Goal: Transaction & Acquisition: Purchase product/service

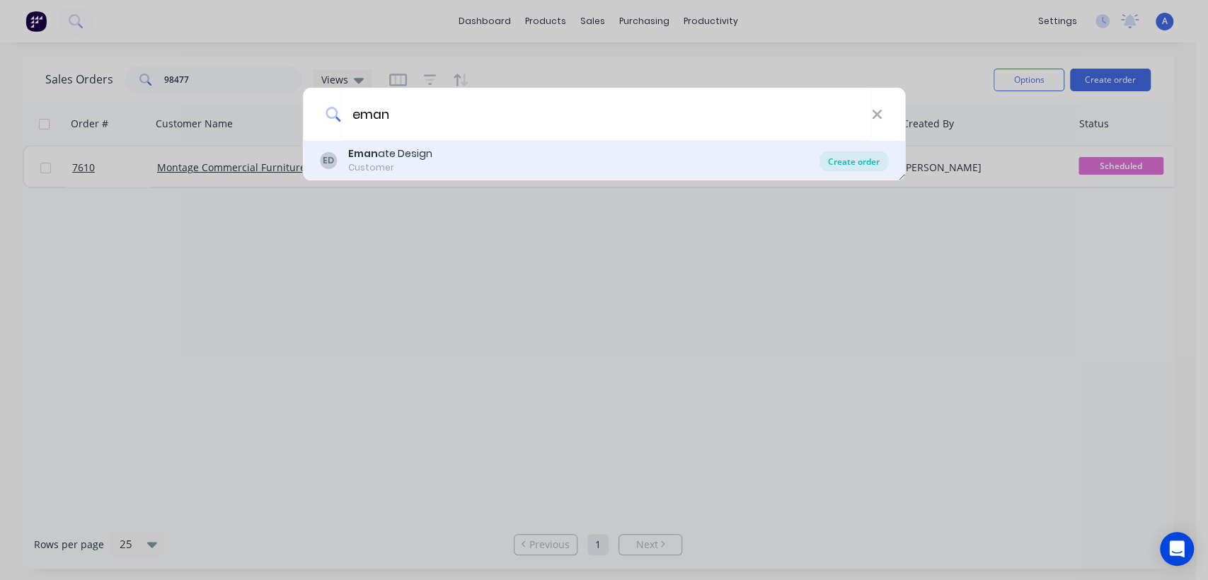
type input "eman"
click at [854, 156] on div "Create order" at bounding box center [853, 161] width 69 height 20
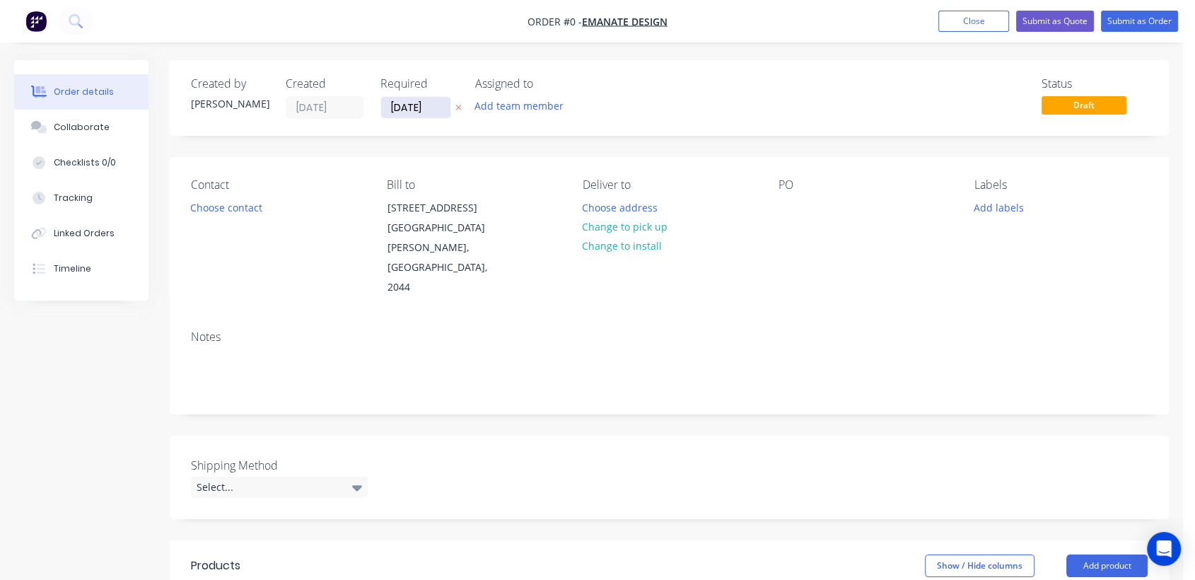
click at [436, 109] on input "[DATE]" at bounding box center [415, 107] width 69 height 21
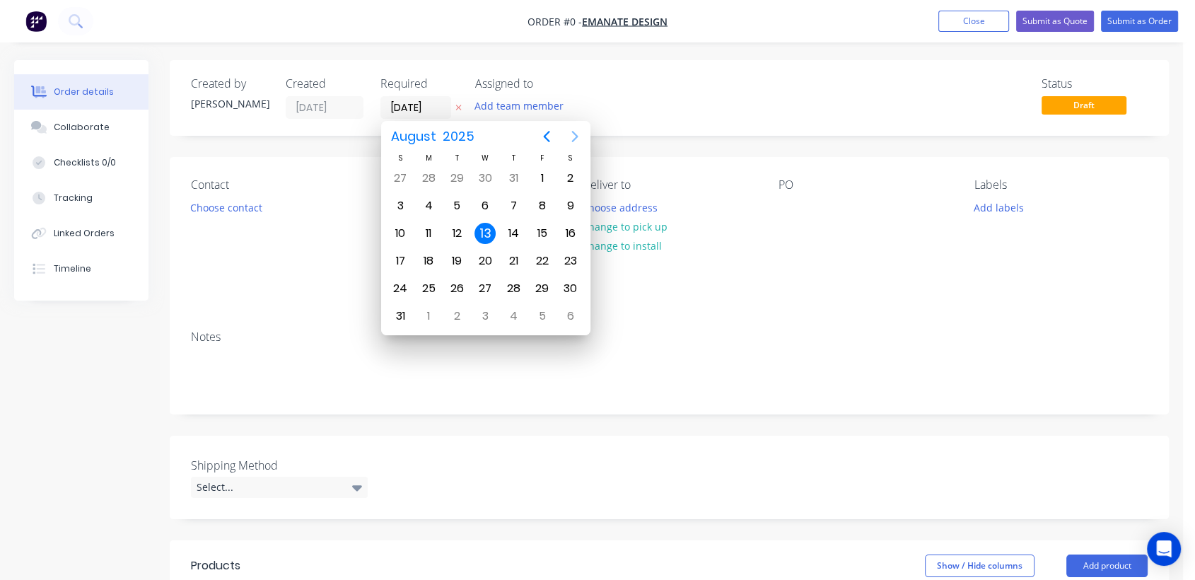
click at [575, 132] on icon "Next page" at bounding box center [575, 136] width 17 height 17
click at [483, 284] on div "31" at bounding box center [485, 288] width 21 height 21
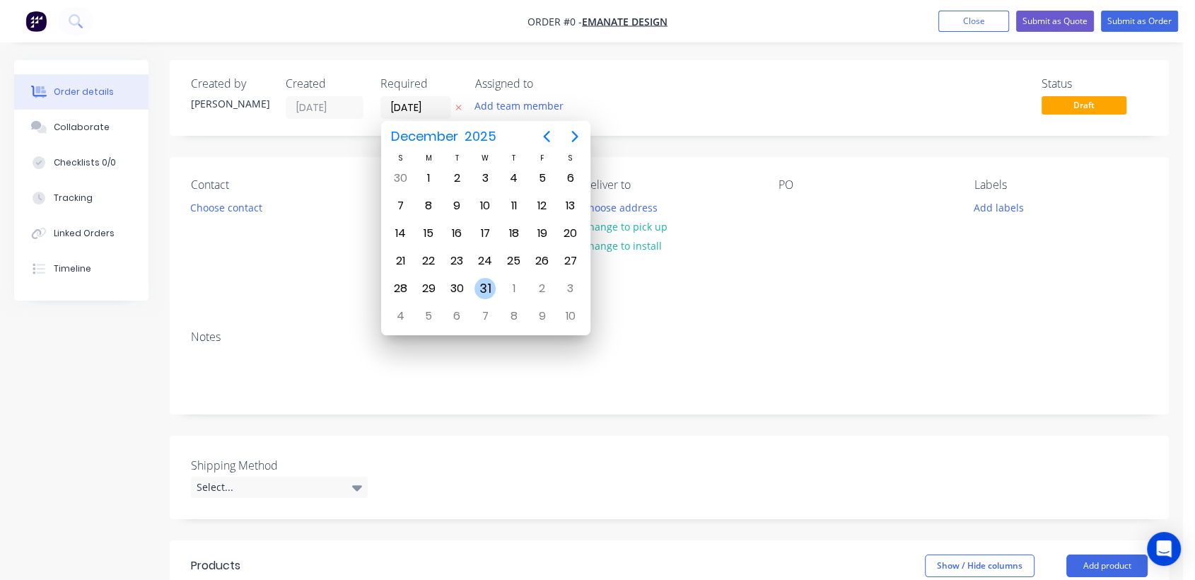
type input "[DATE]"
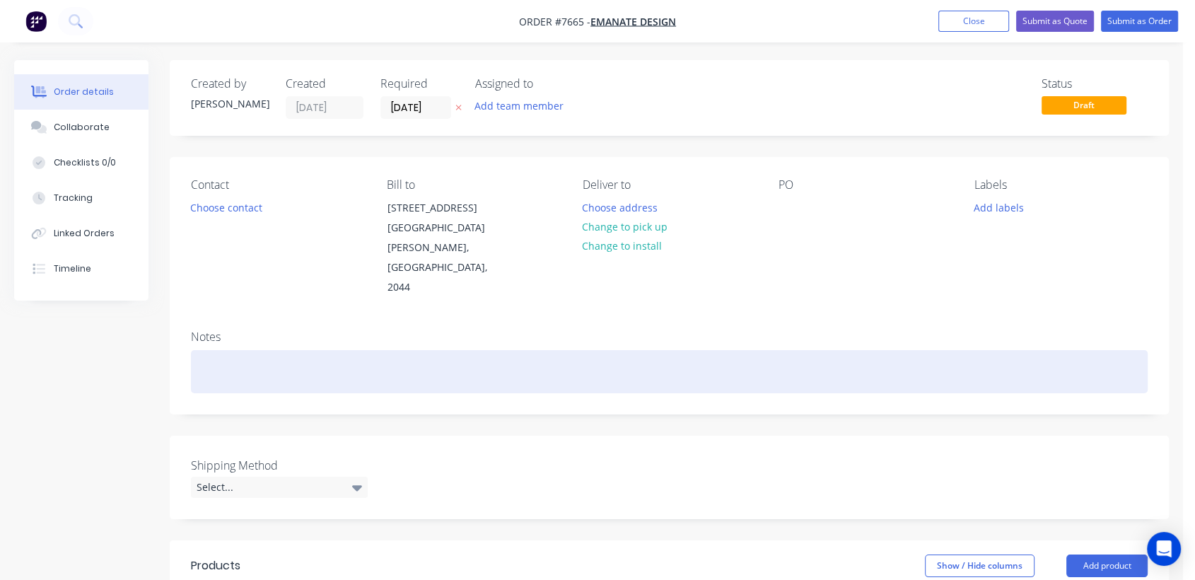
click at [235, 350] on div at bounding box center [669, 371] width 957 height 43
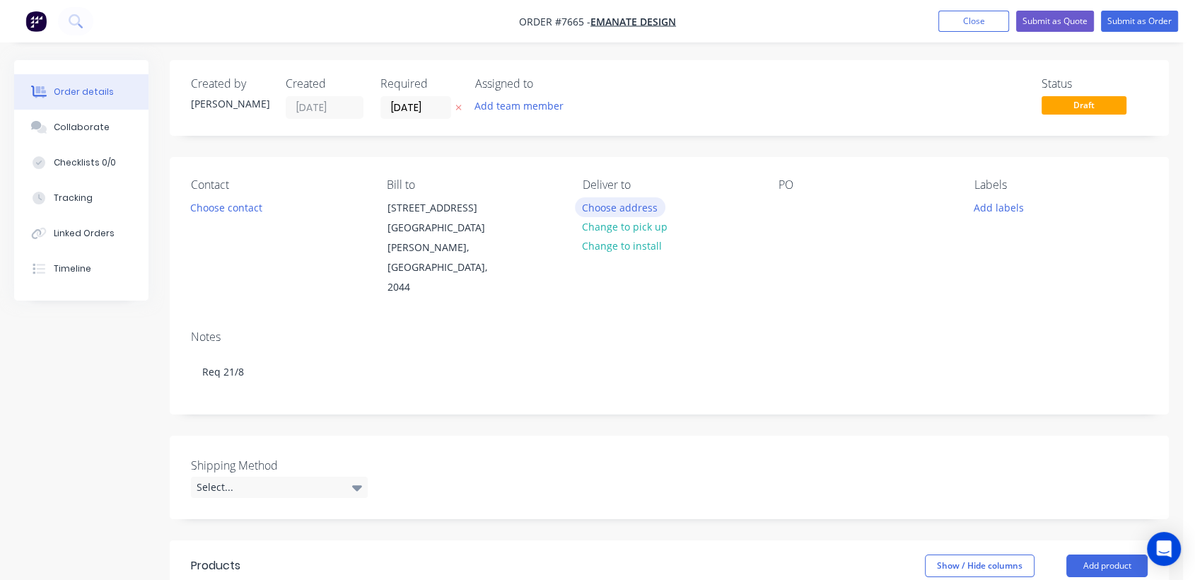
click at [620, 199] on button "Choose address" at bounding box center [620, 206] width 91 height 19
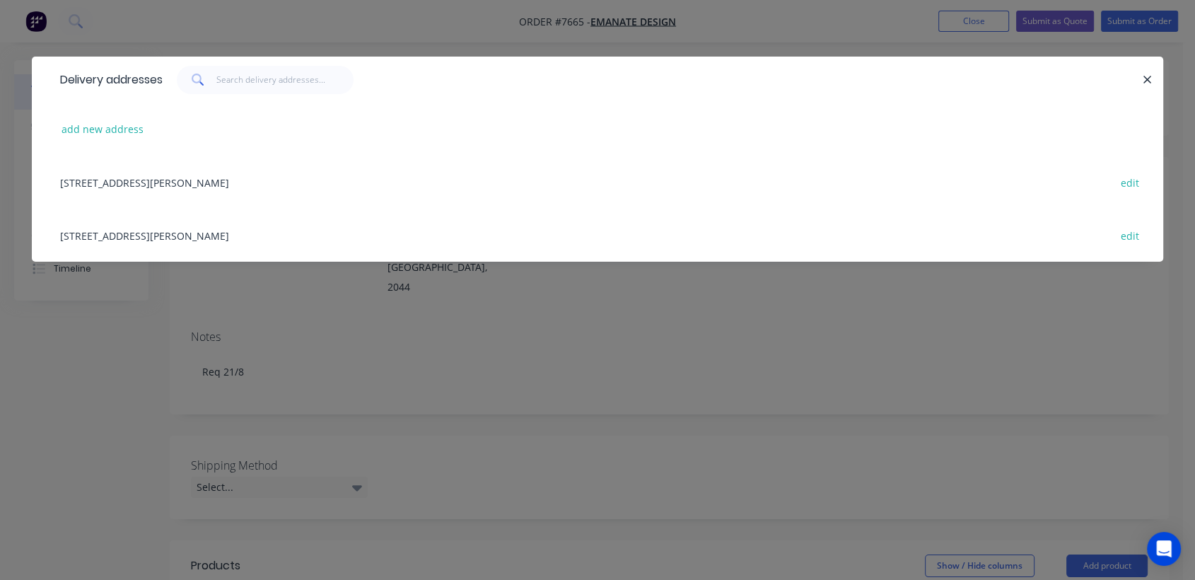
click at [170, 233] on div "[STREET_ADDRESS][PERSON_NAME] edit" at bounding box center [597, 235] width 1089 height 53
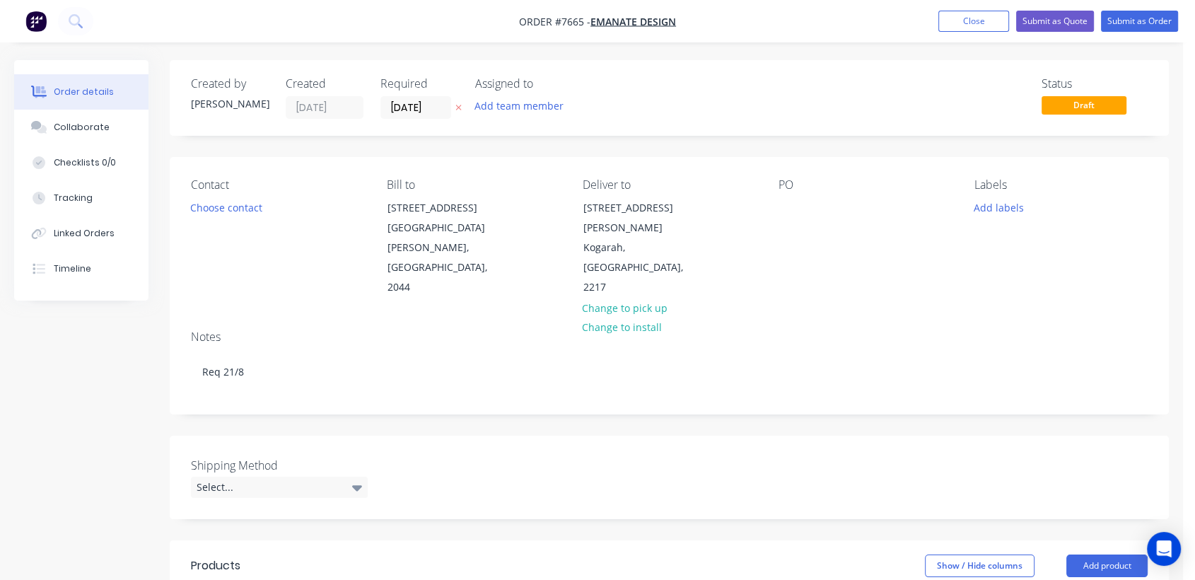
click at [795, 195] on div "PO" at bounding box center [865, 238] width 173 height 120
click at [792, 207] on div at bounding box center [790, 207] width 23 height 21
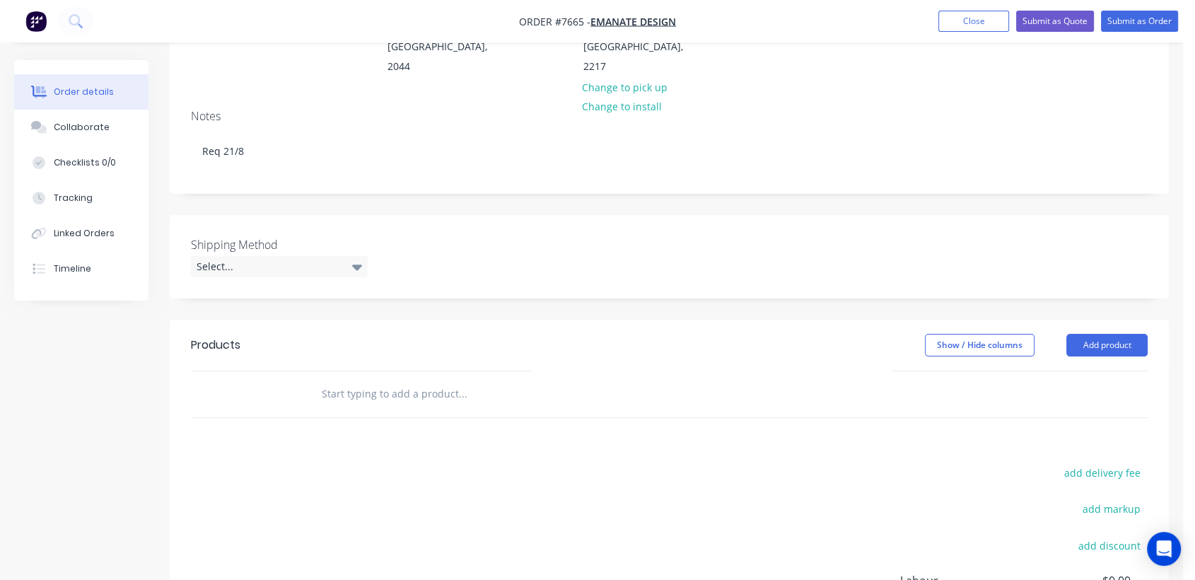
scroll to position [236, 0]
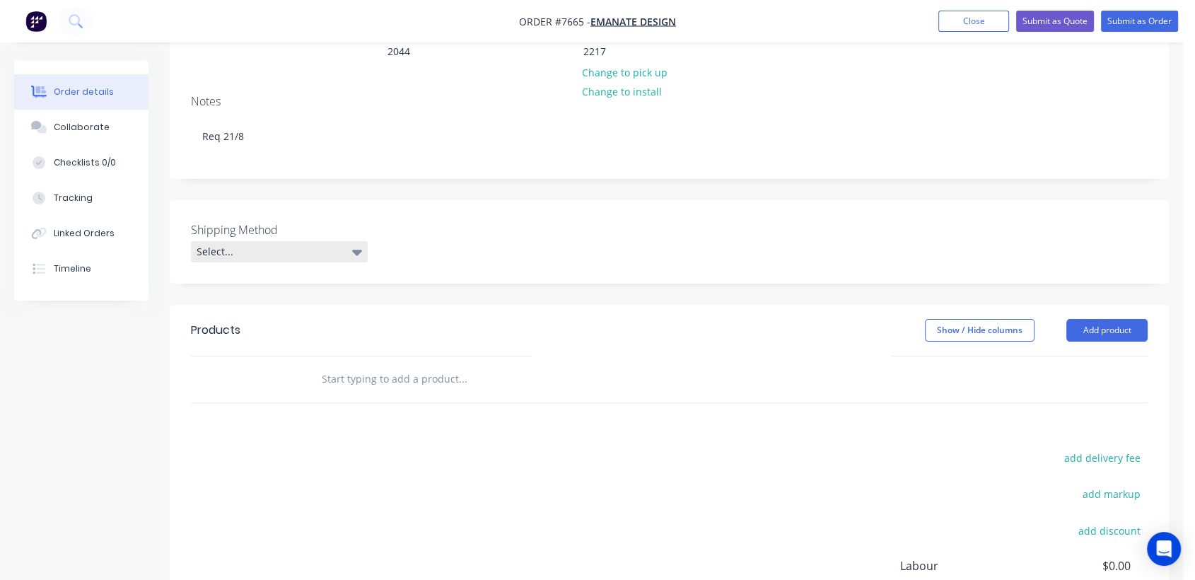
click at [294, 241] on div "Select..." at bounding box center [279, 251] width 177 height 21
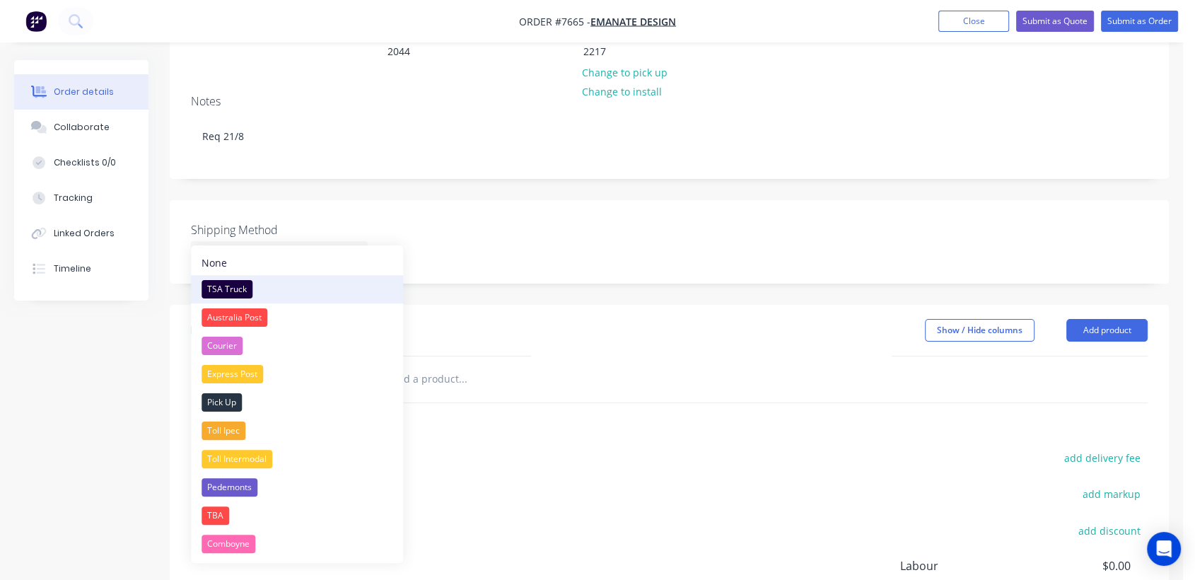
click at [243, 282] on div "TSA Truck" at bounding box center [227, 289] width 51 height 18
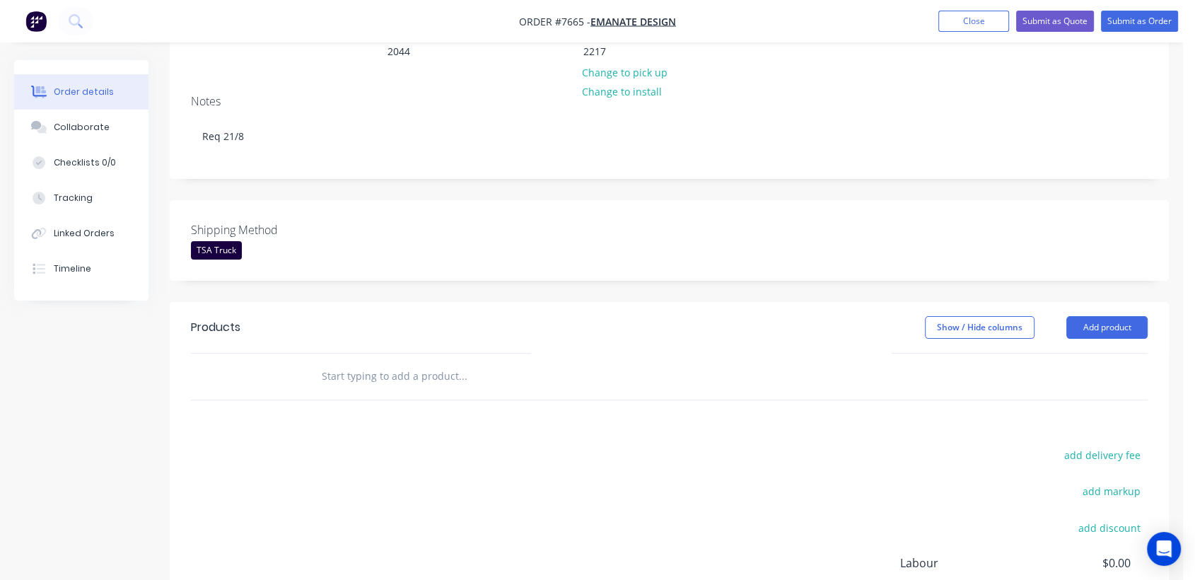
click at [360, 362] on input "text" at bounding box center [462, 376] width 283 height 28
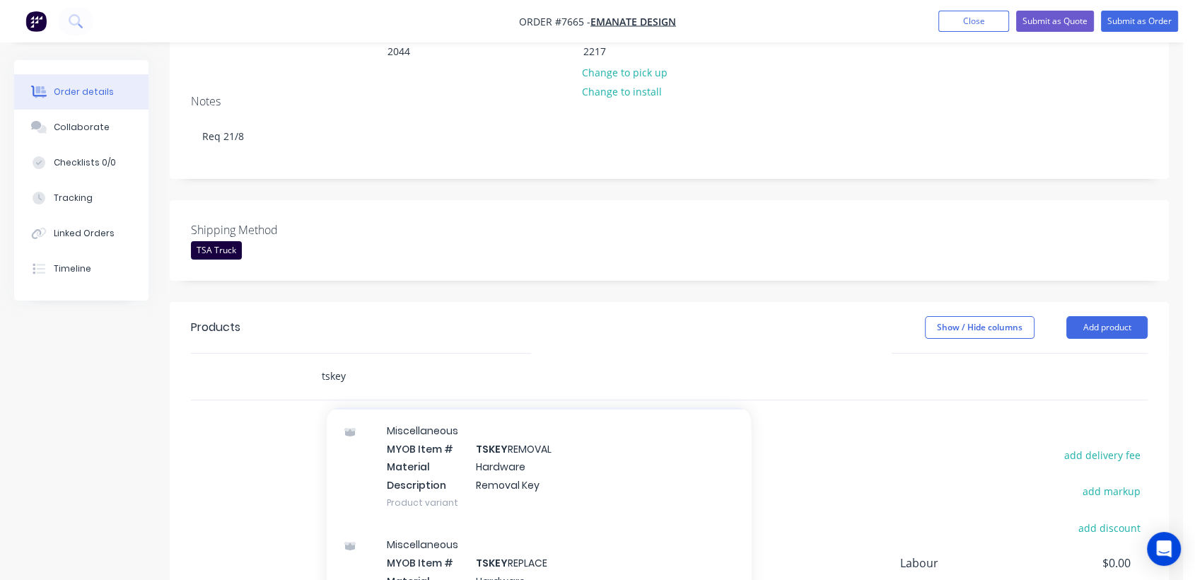
scroll to position [185, 0]
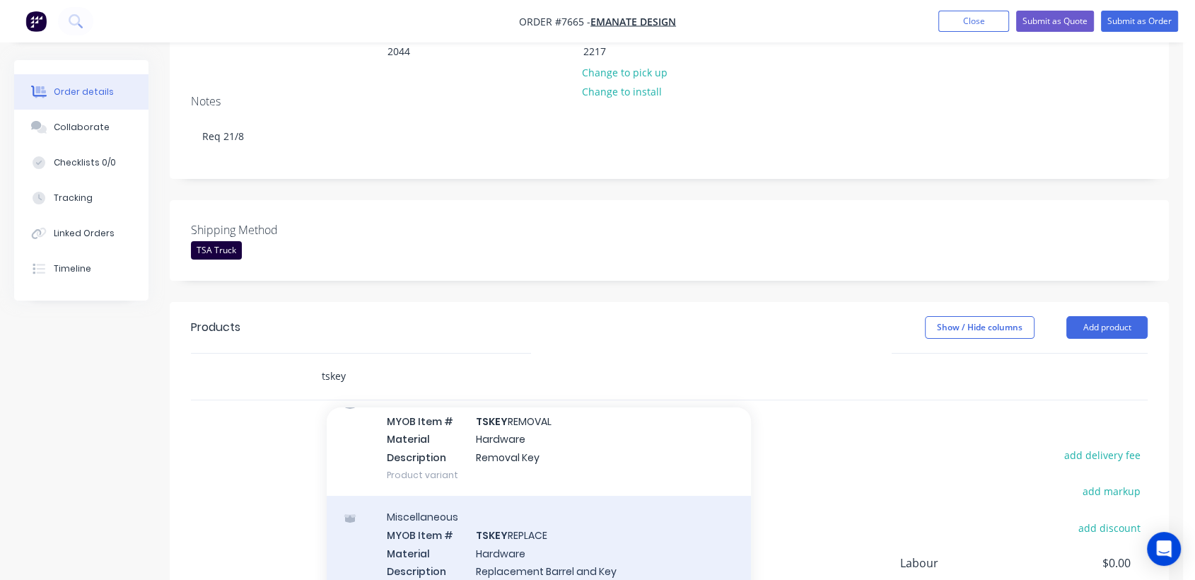
type input "tskey"
click at [559, 538] on div "Miscellaneous MYOB Item # TSKEY REPLACE Material Hardware Description Replaceme…" at bounding box center [539, 553] width 424 height 114
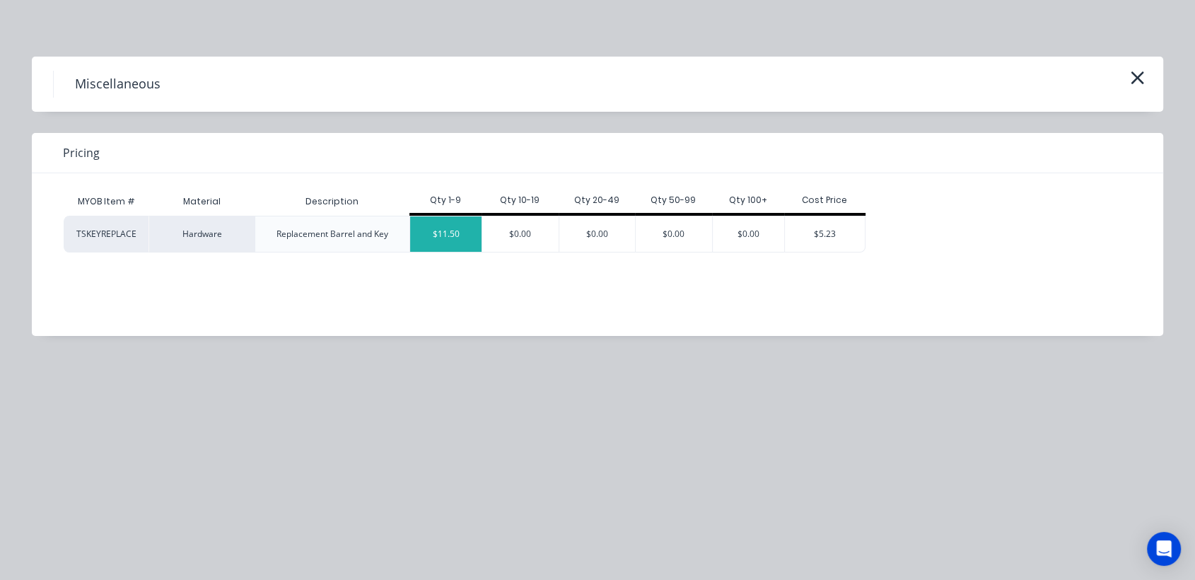
click at [453, 233] on div "$11.50" at bounding box center [445, 233] width 71 height 35
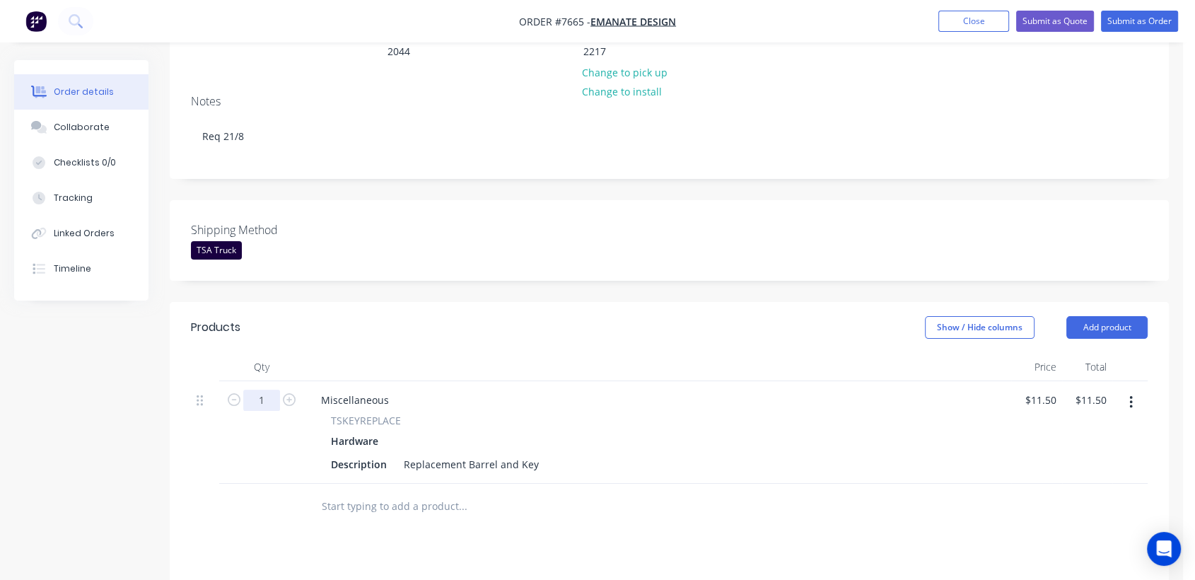
click at [276, 390] on input "1" at bounding box center [261, 400] width 37 height 21
type input "38"
type input "$437.00"
drag, startPoint x: 465, startPoint y: 443, endPoint x: 357, endPoint y: 439, distance: 107.6
click at [357, 454] on div "Description Replacement Barrel and Key" at bounding box center [654, 464] width 659 height 21
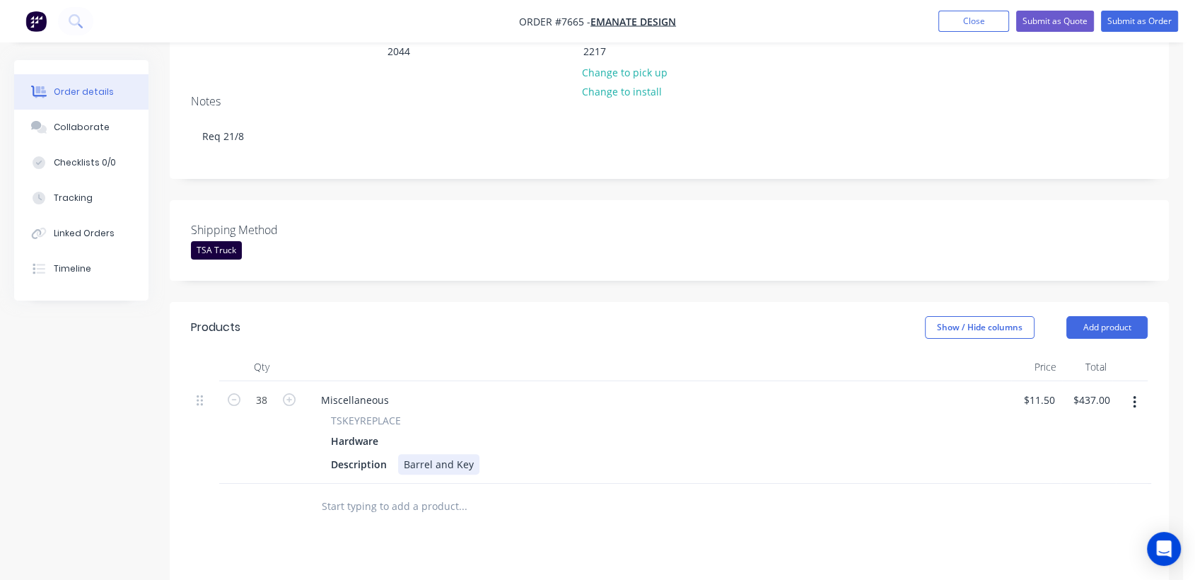
click at [471, 454] on div "Barrel and Key" at bounding box center [438, 464] width 81 height 21
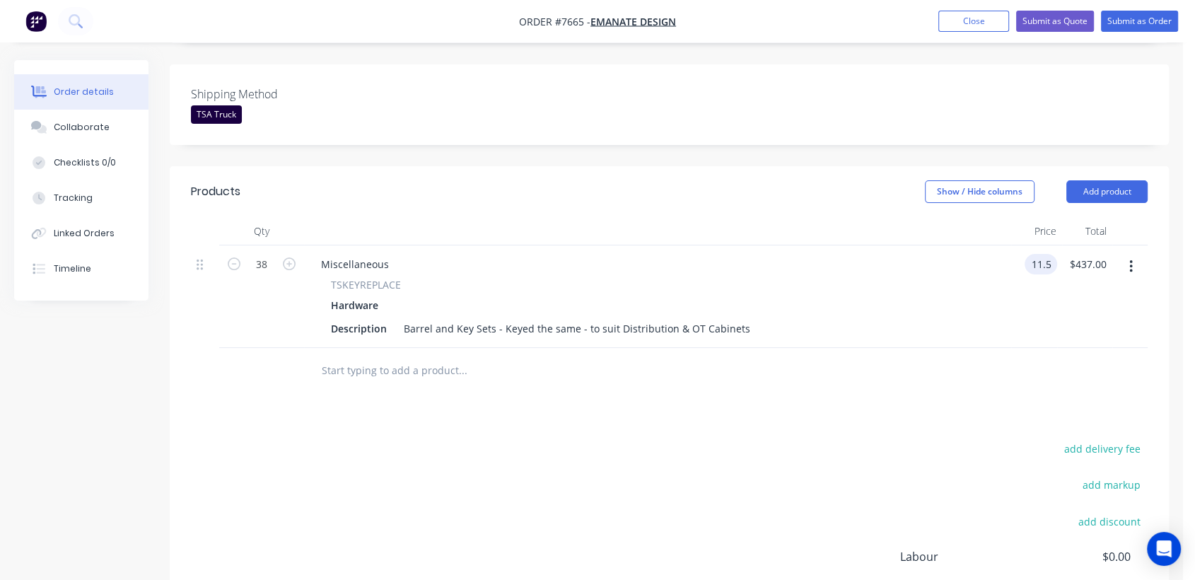
scroll to position [393, 0]
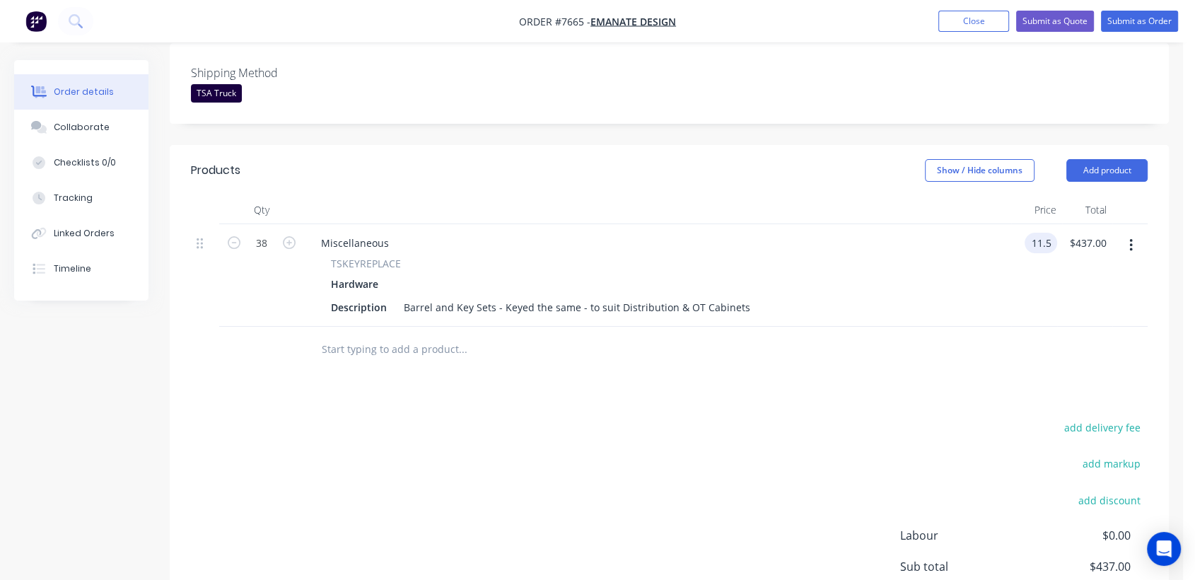
type input "$11.50"
click at [381, 335] on input "text" at bounding box center [462, 349] width 283 height 28
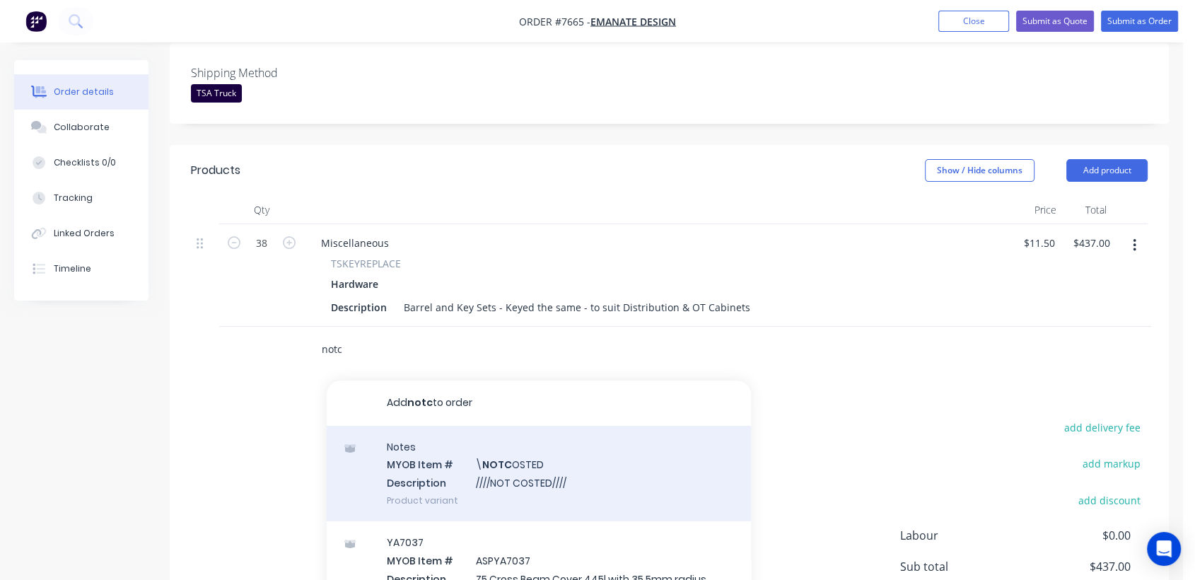
type input "notc"
click at [514, 454] on div "Notes MYOB Item # \ NOTC OSTED Description ////NOT COSTED//// Product variant" at bounding box center [539, 473] width 424 height 95
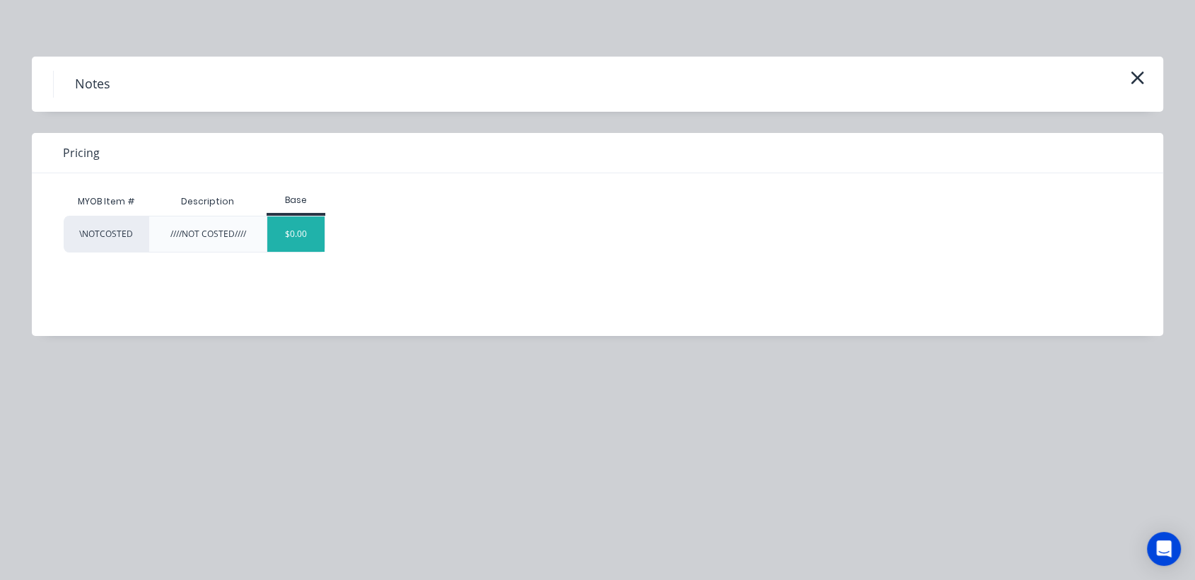
click at [306, 238] on div "$0.00" at bounding box center [295, 233] width 57 height 35
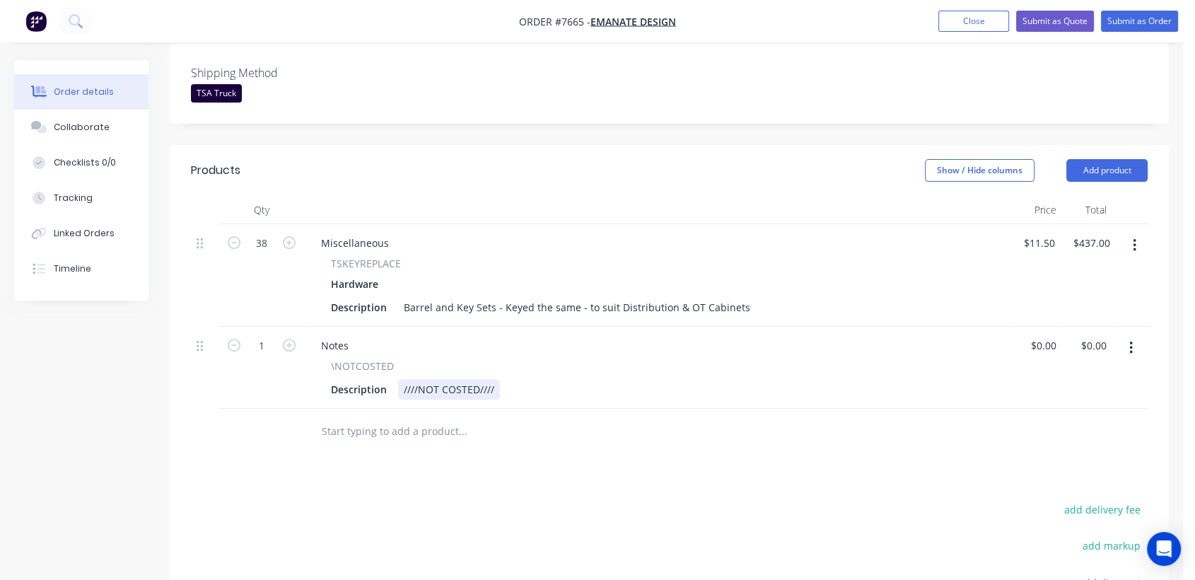
drag, startPoint x: 497, startPoint y: 370, endPoint x: 511, endPoint y: 366, distance: 14.8
click at [498, 379] on div "////NOT COSTED////" at bounding box center [449, 389] width 102 height 21
type input "$0.00"
click at [89, 119] on button "Collaborate" at bounding box center [81, 127] width 134 height 35
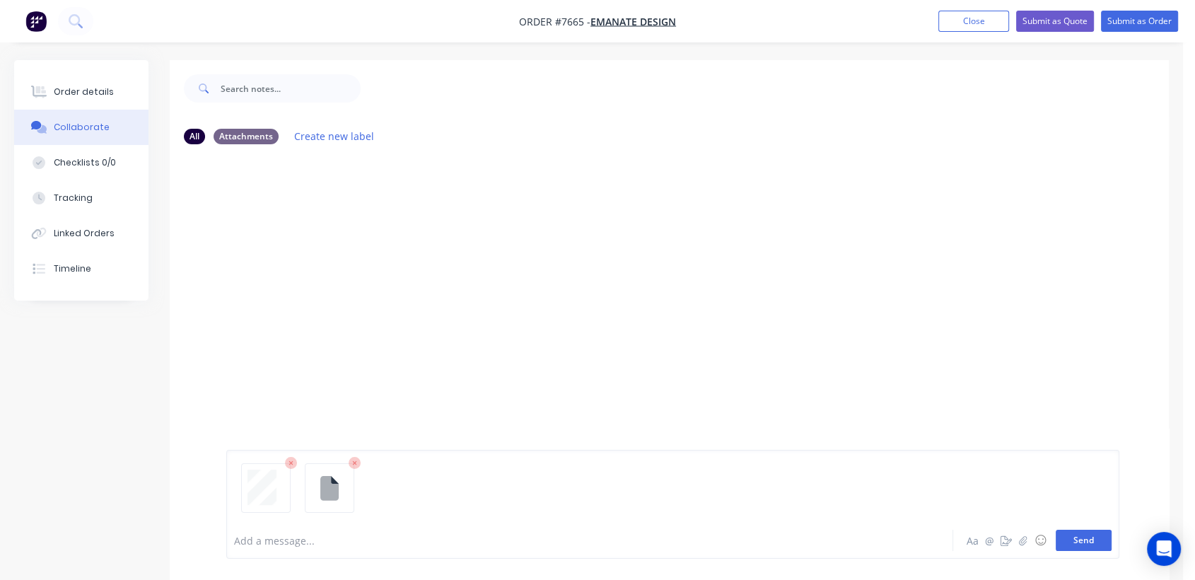
click at [1070, 539] on button "Send" at bounding box center [1084, 540] width 56 height 21
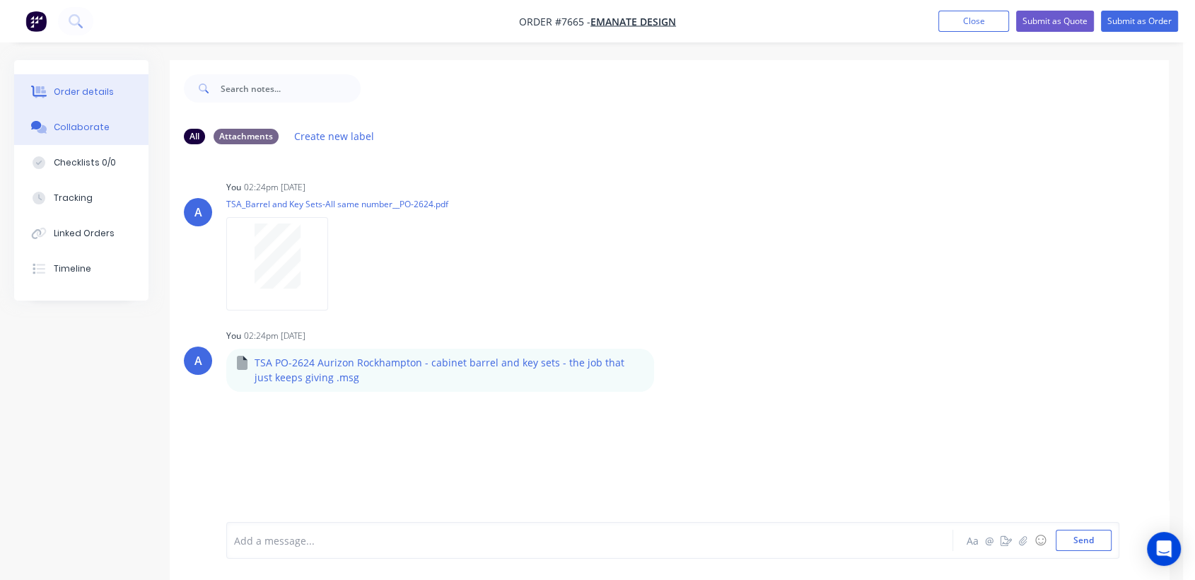
click at [108, 86] on div "Order details" at bounding box center [84, 92] width 60 height 13
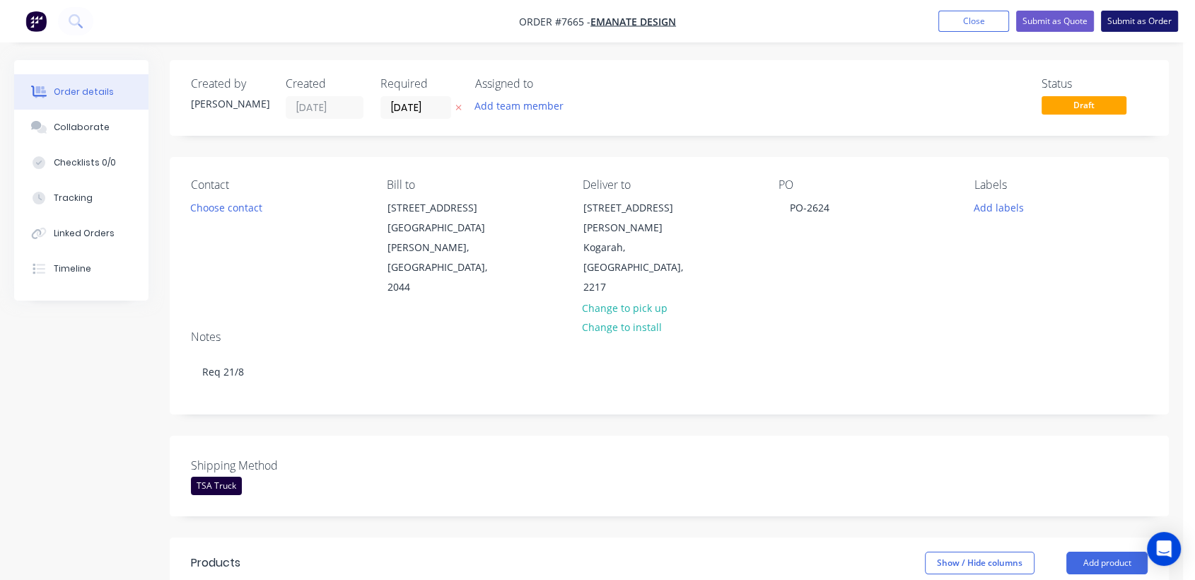
click at [1128, 22] on button "Submit as Order" at bounding box center [1139, 21] width 77 height 21
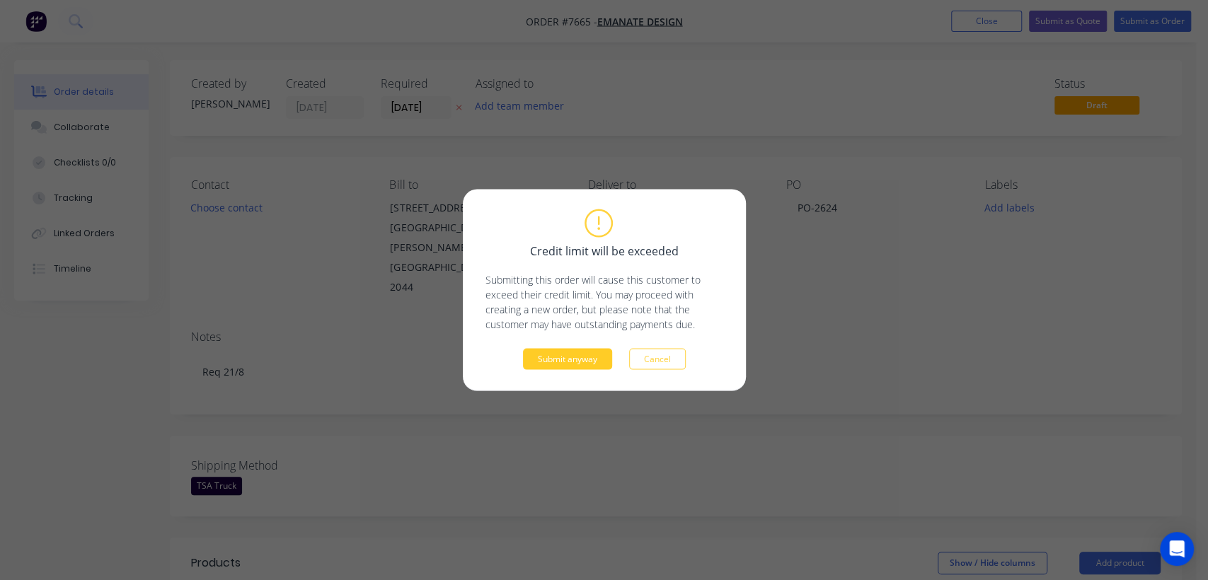
click at [572, 352] on button "Submit anyway" at bounding box center [567, 359] width 89 height 21
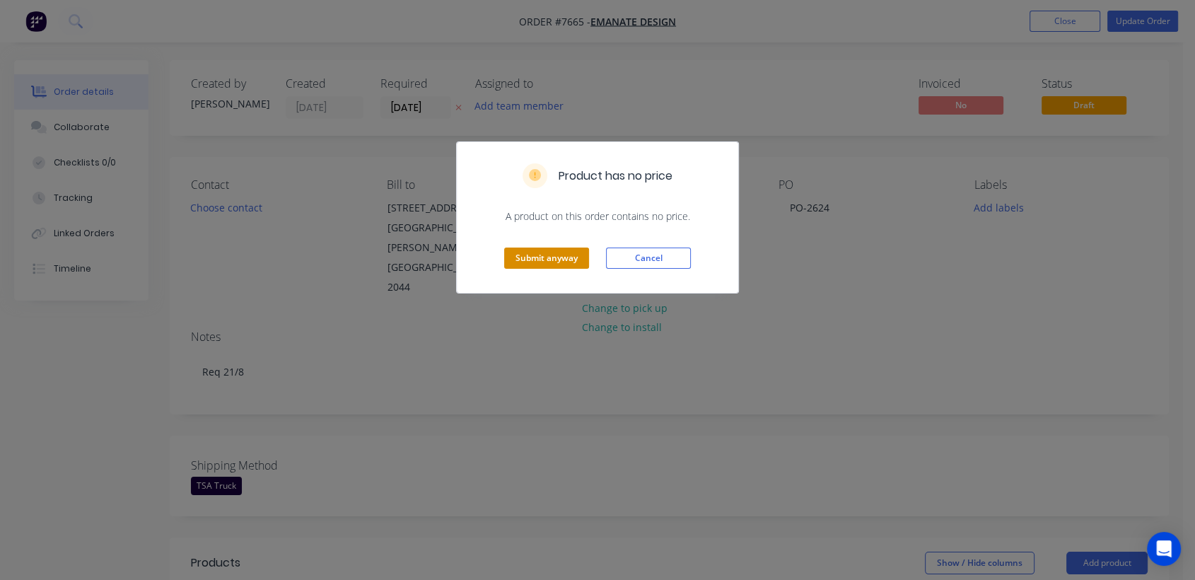
click at [540, 253] on button "Submit anyway" at bounding box center [546, 258] width 85 height 21
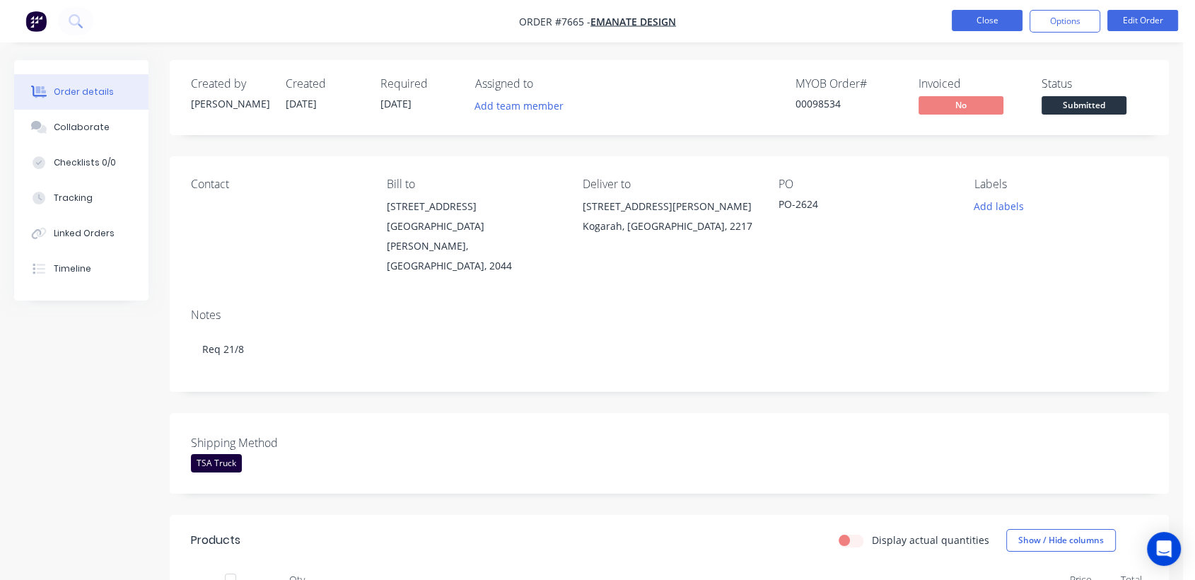
click at [1007, 17] on button "Close" at bounding box center [987, 20] width 71 height 21
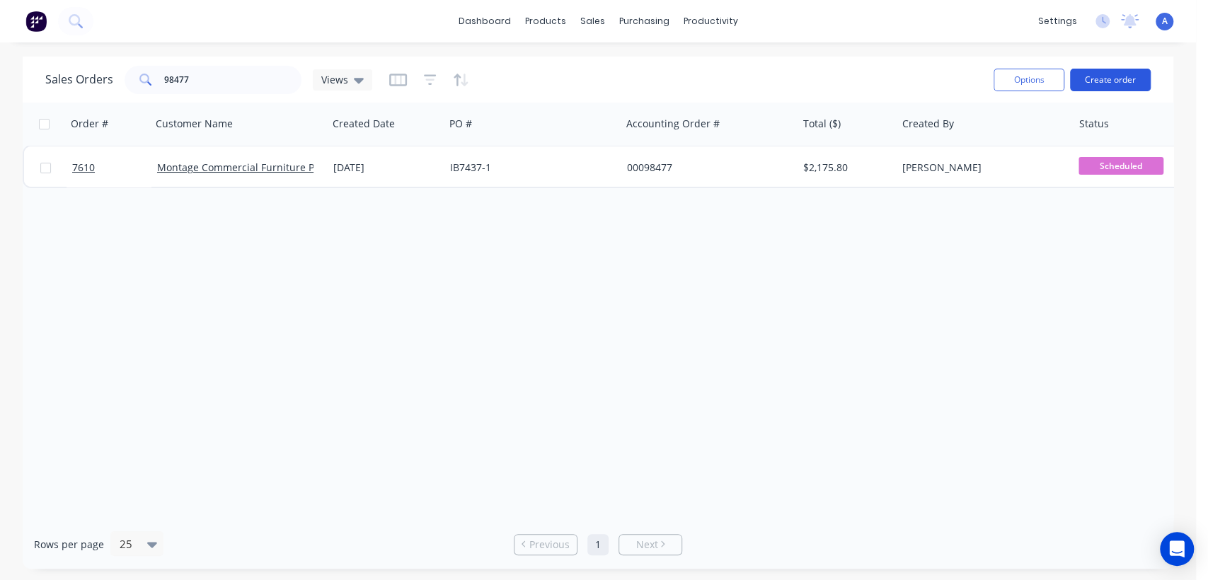
click at [1111, 74] on button "Create order" at bounding box center [1110, 80] width 81 height 23
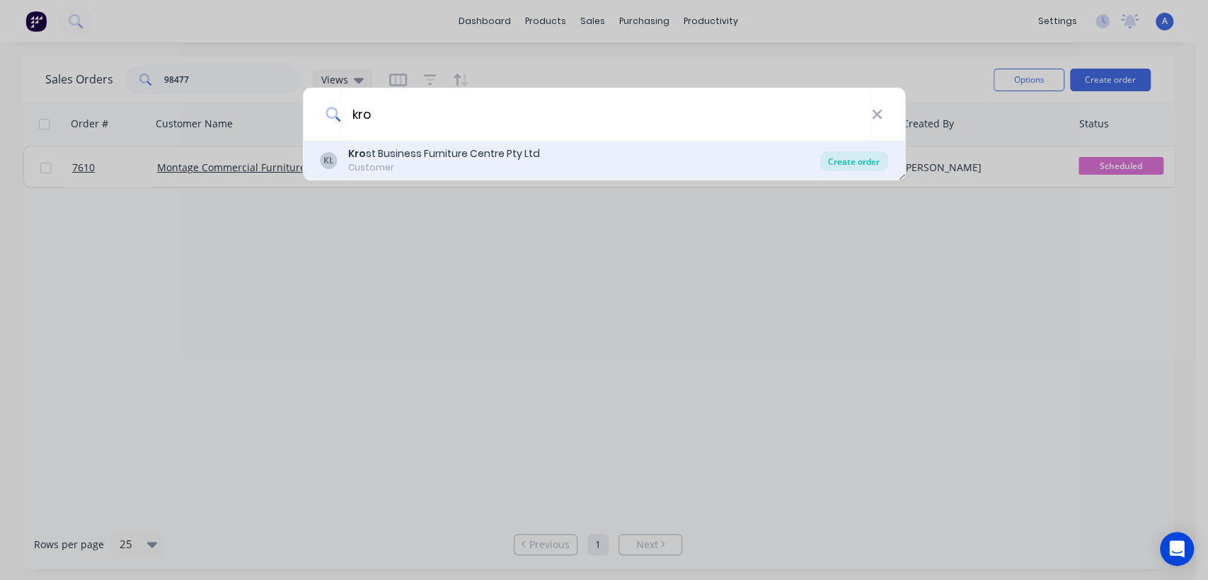
type input "kro"
click at [878, 161] on div "Create order" at bounding box center [853, 161] width 69 height 20
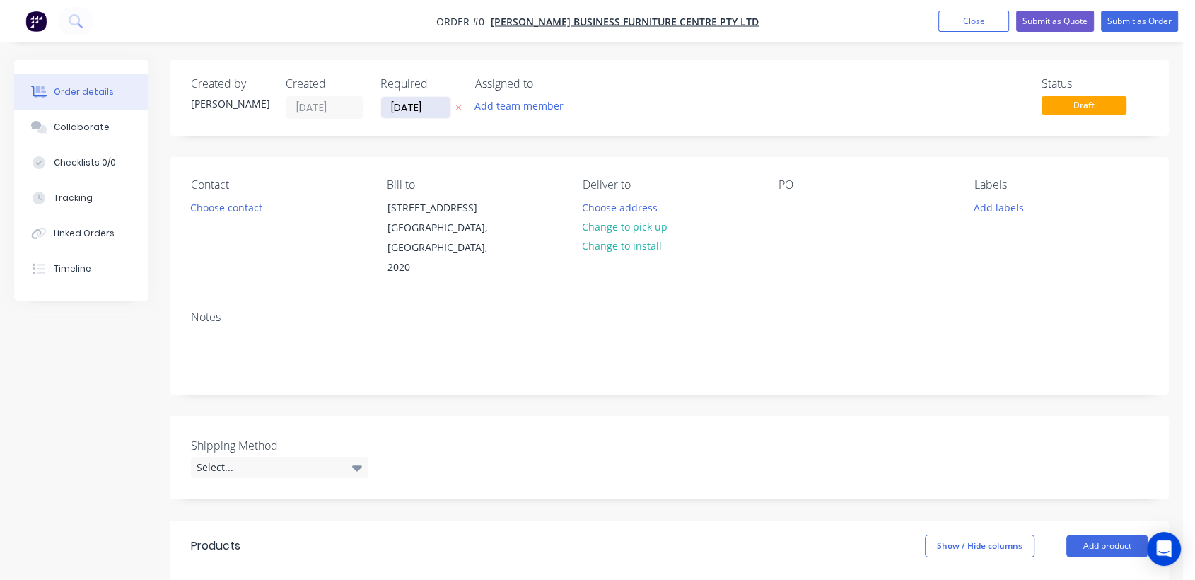
click at [436, 103] on input "[DATE]" at bounding box center [415, 107] width 69 height 21
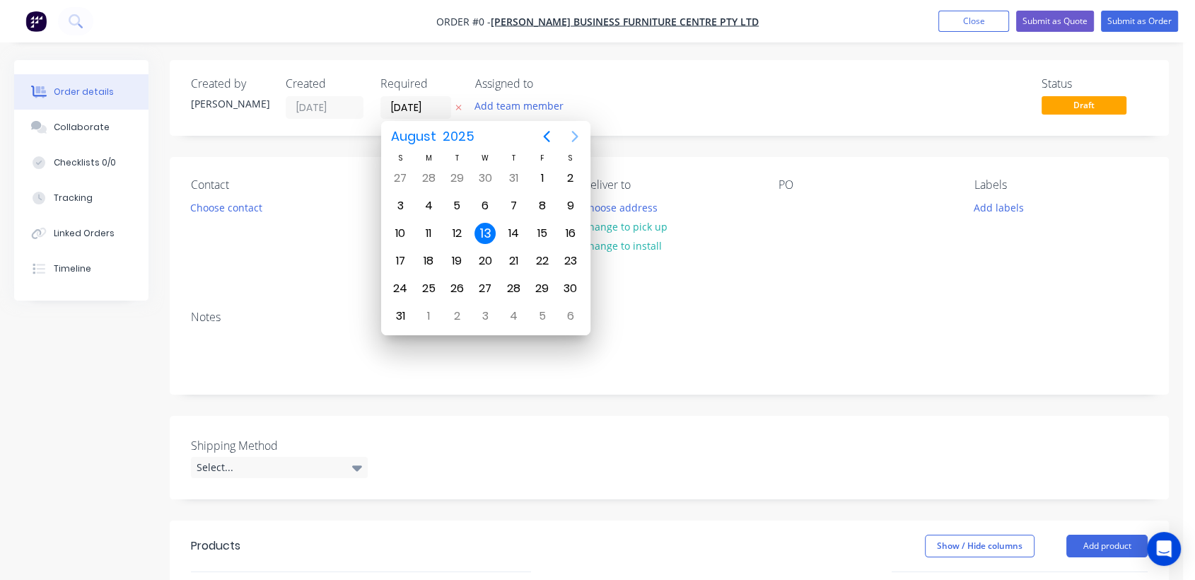
click at [574, 131] on icon "Next page" at bounding box center [575, 136] width 17 height 17
drag, startPoint x: 485, startPoint y: 279, endPoint x: 426, endPoint y: 298, distance: 61.7
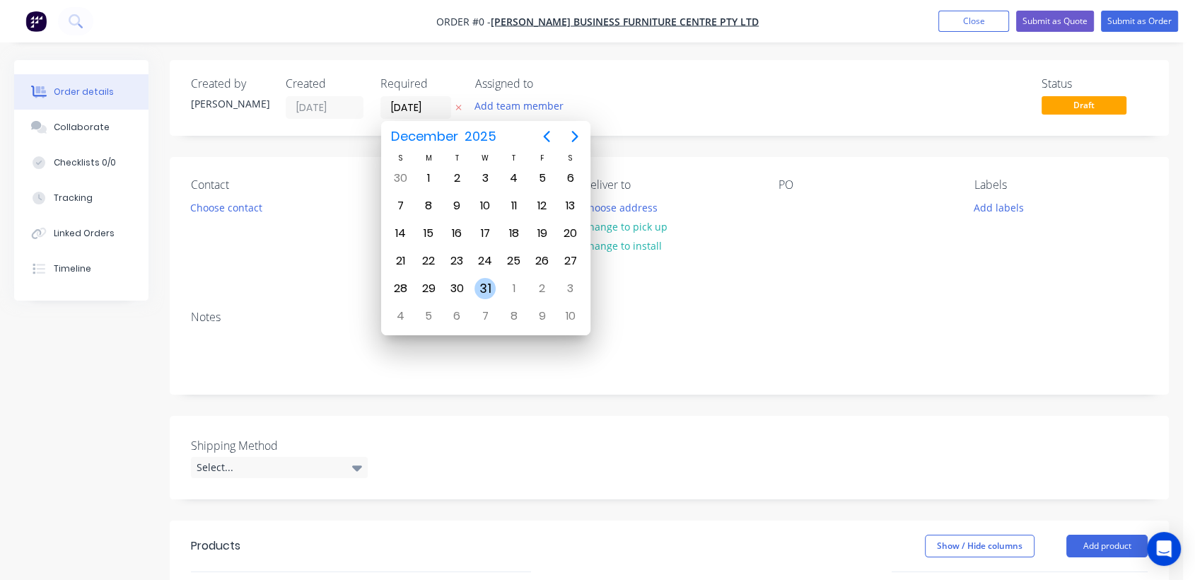
click at [484, 279] on div "31" at bounding box center [485, 288] width 21 height 21
type input "[DATE]"
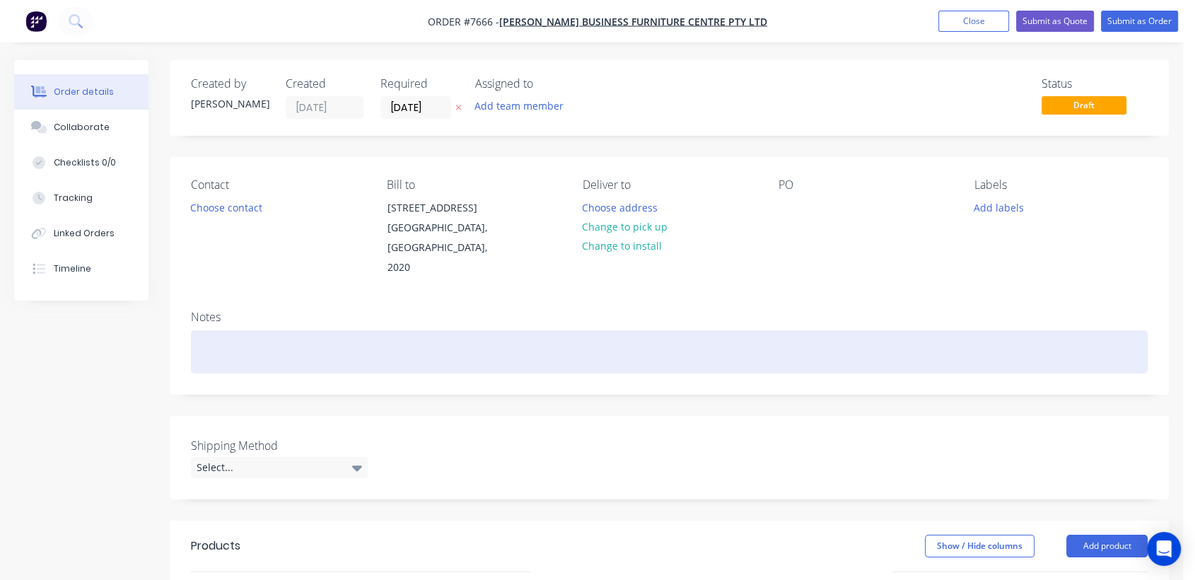
click at [230, 331] on div at bounding box center [669, 351] width 957 height 43
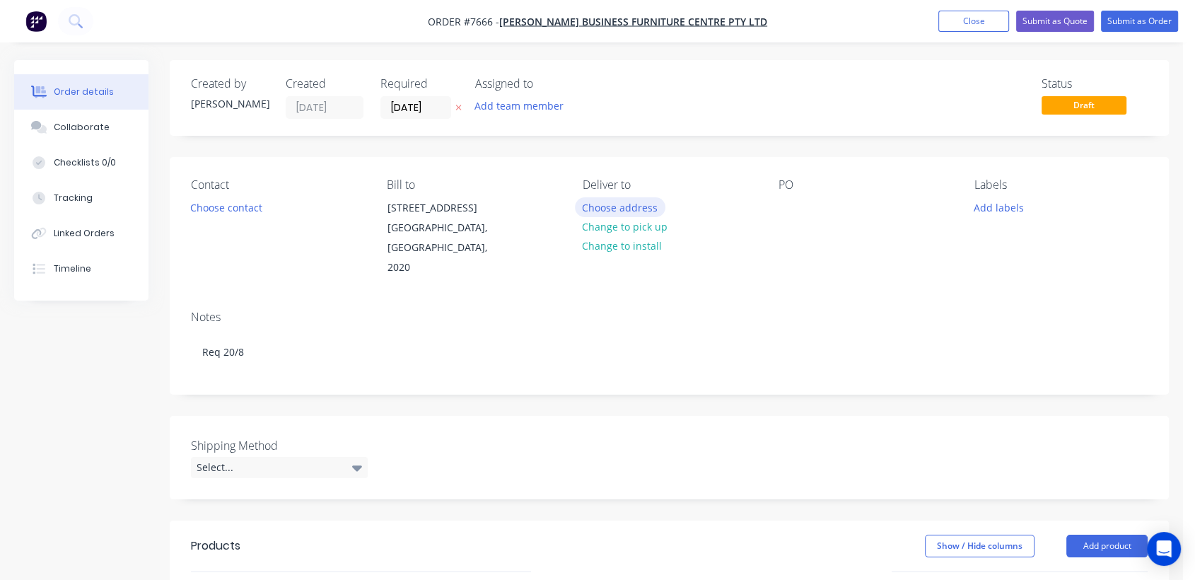
click at [637, 201] on button "Choose address" at bounding box center [620, 206] width 91 height 19
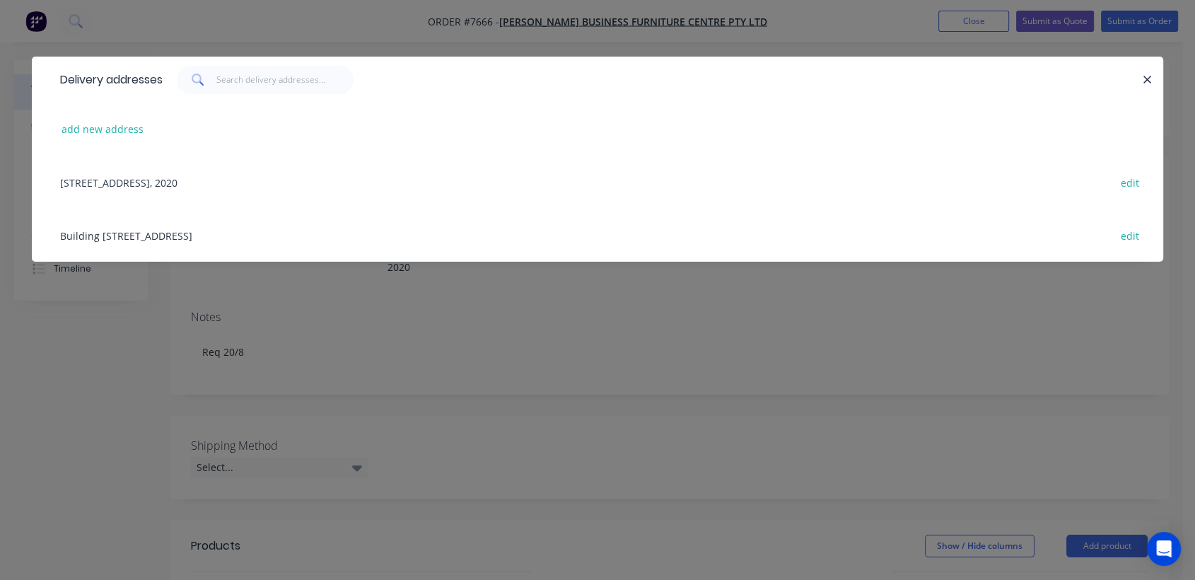
click at [278, 233] on div "Building [STREET_ADDRESS] edit" at bounding box center [597, 235] width 1089 height 53
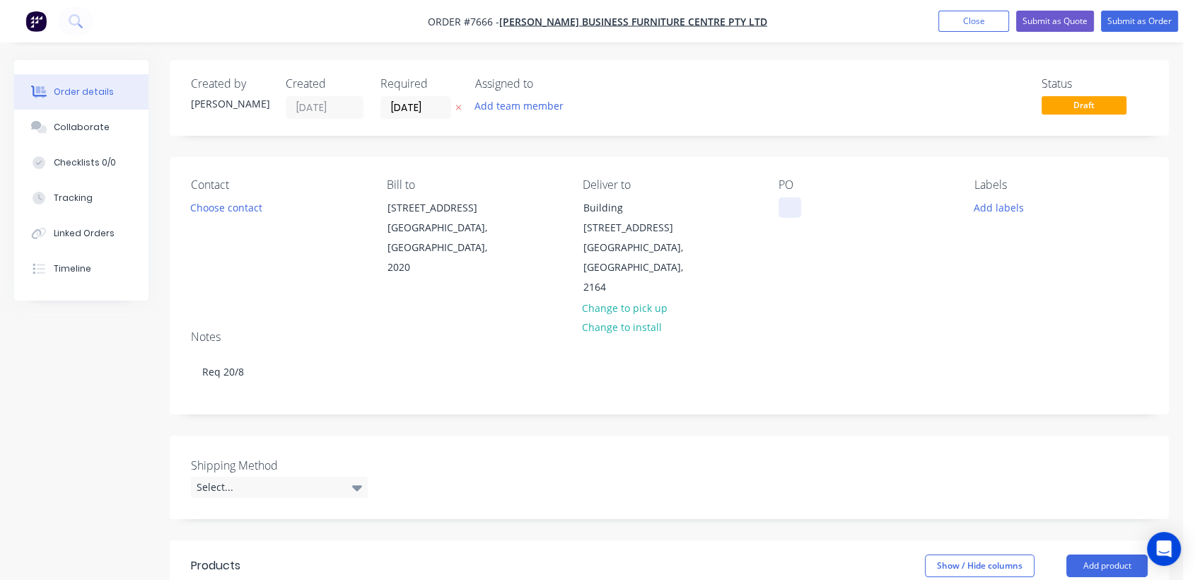
click at [788, 203] on div at bounding box center [790, 207] width 23 height 21
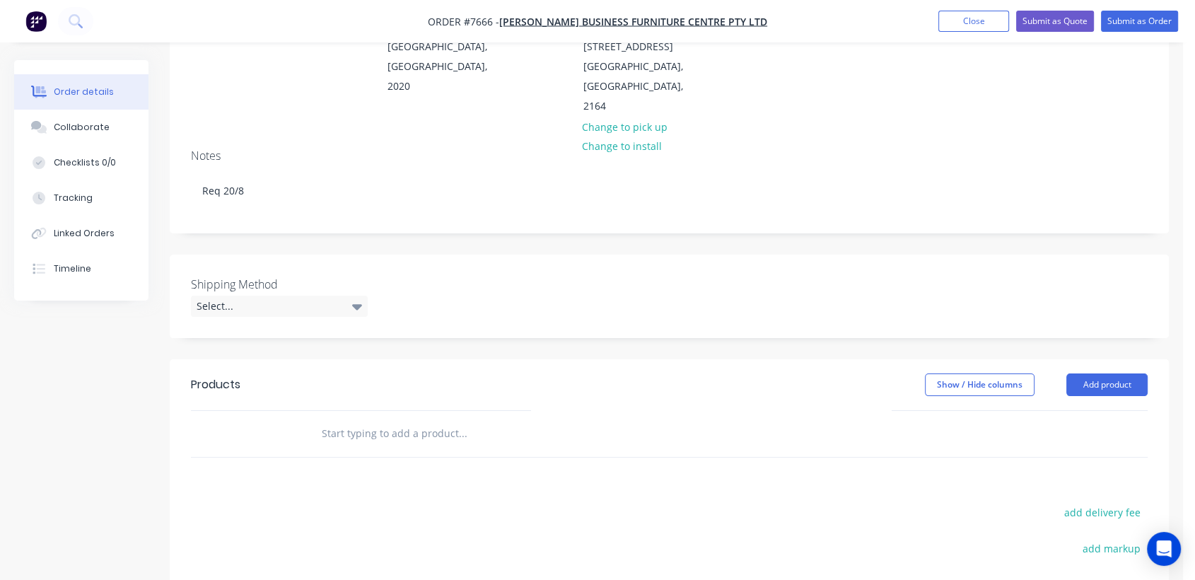
scroll to position [236, 0]
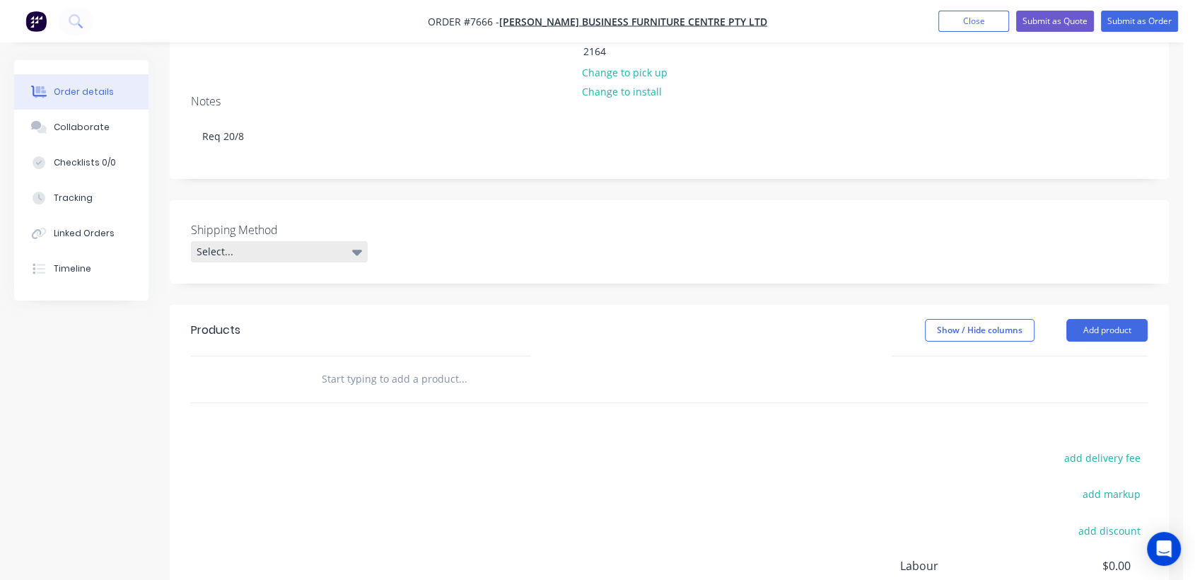
click at [299, 241] on div "Select..." at bounding box center [279, 251] width 177 height 21
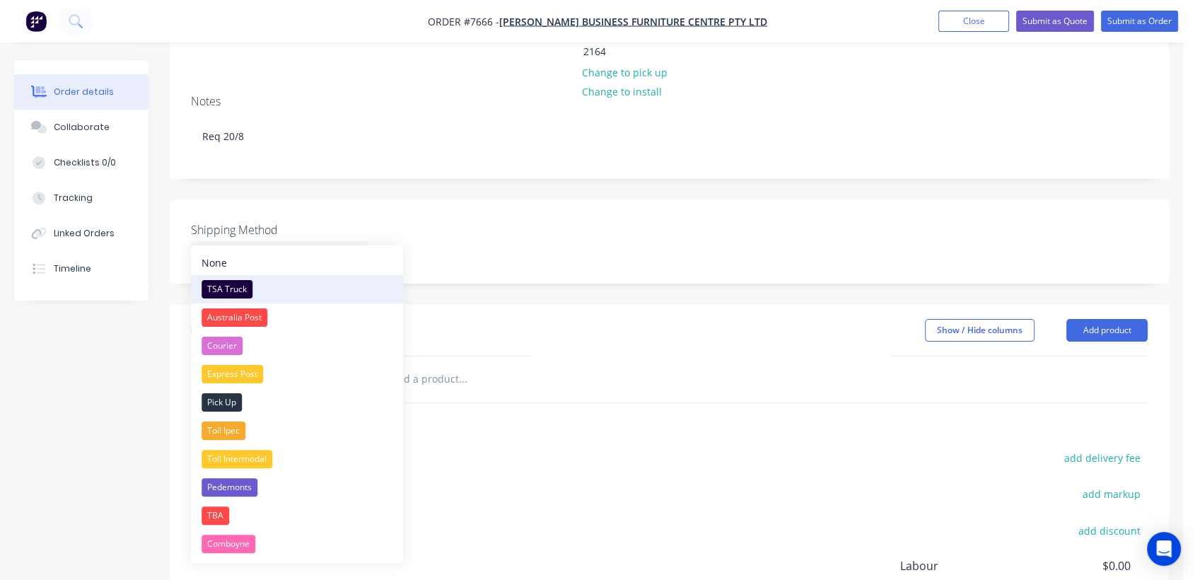
click at [226, 281] on div "TSA Truck" at bounding box center [227, 289] width 51 height 18
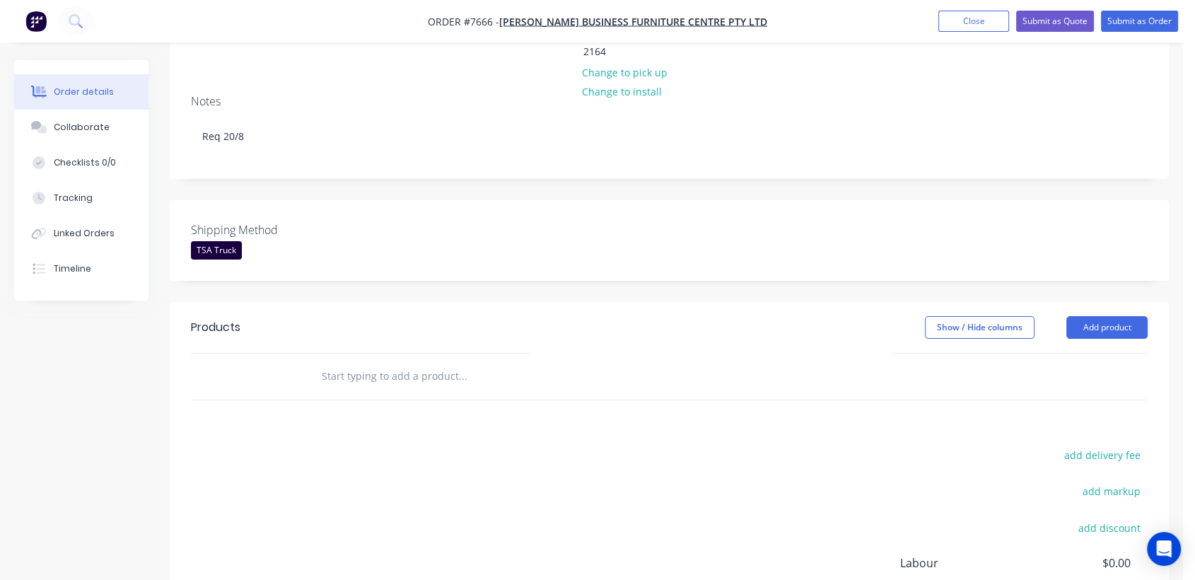
click at [400, 362] on input "text" at bounding box center [462, 376] width 283 height 28
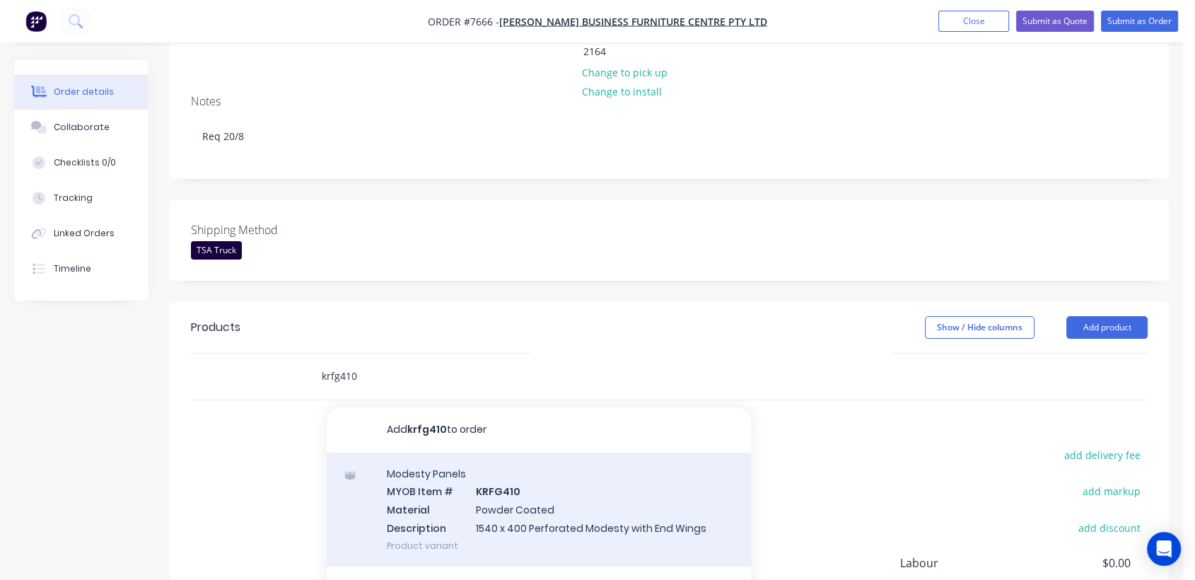
type input "krfg410"
click at [524, 486] on div "Modesty Panels MYOB Item # KRFG410 Material Powder Coated Description 1540 x 40…" at bounding box center [539, 510] width 424 height 114
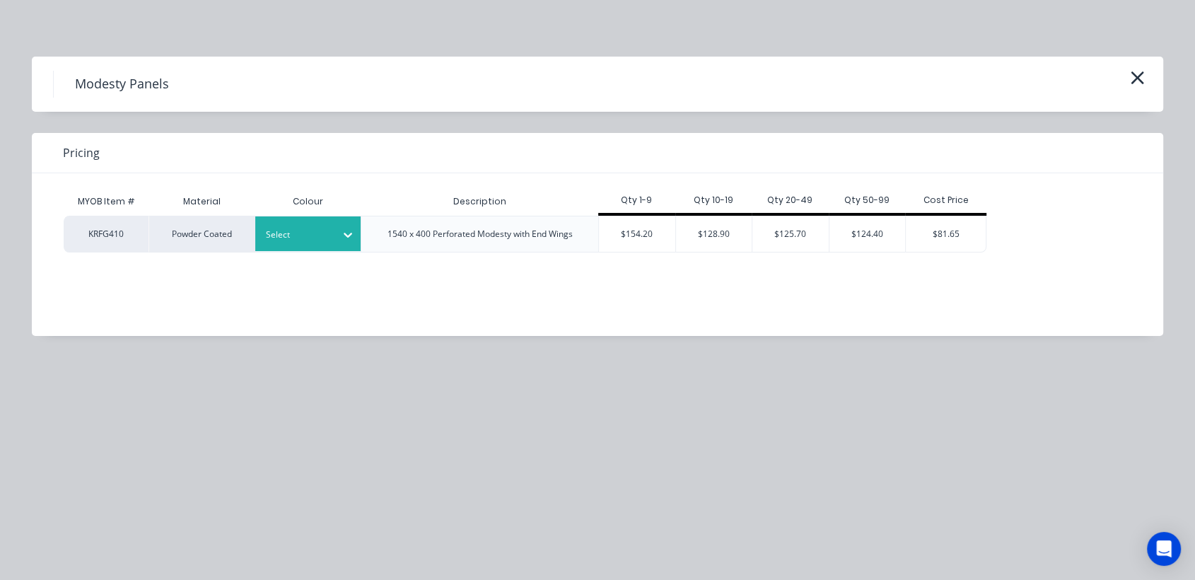
click at [348, 237] on icon at bounding box center [348, 235] width 14 height 14
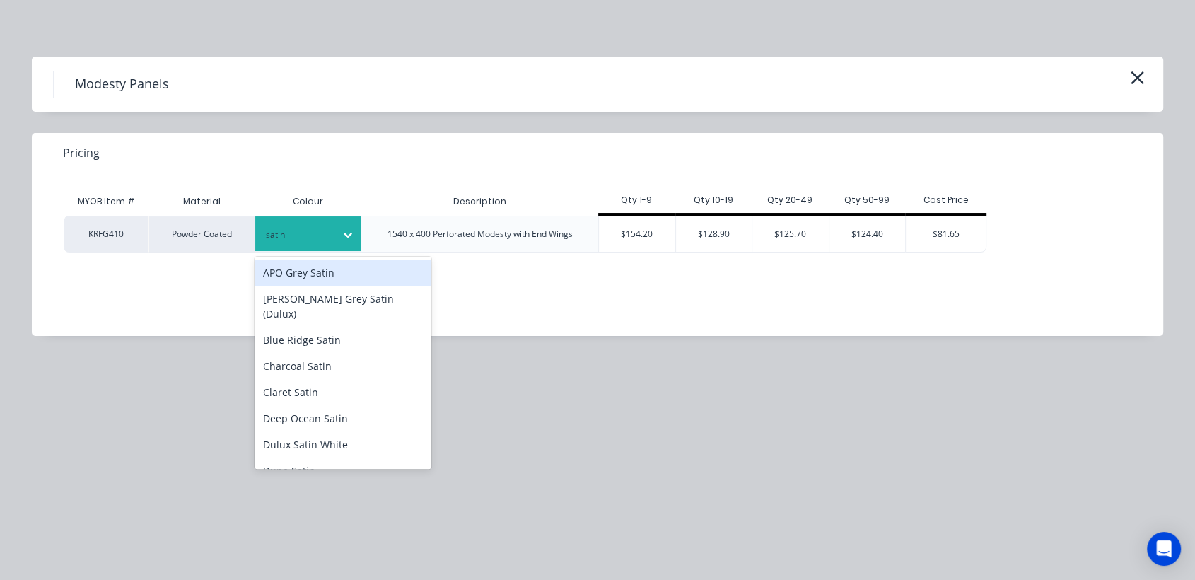
type input "satin w"
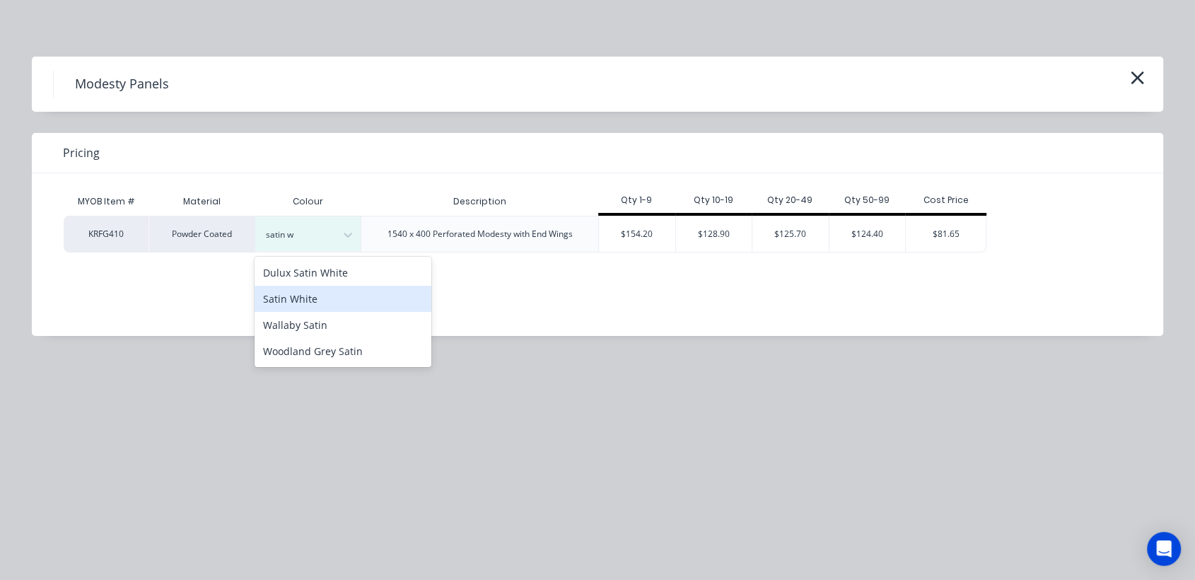
click at [345, 294] on div "Satin White" at bounding box center [343, 299] width 177 height 26
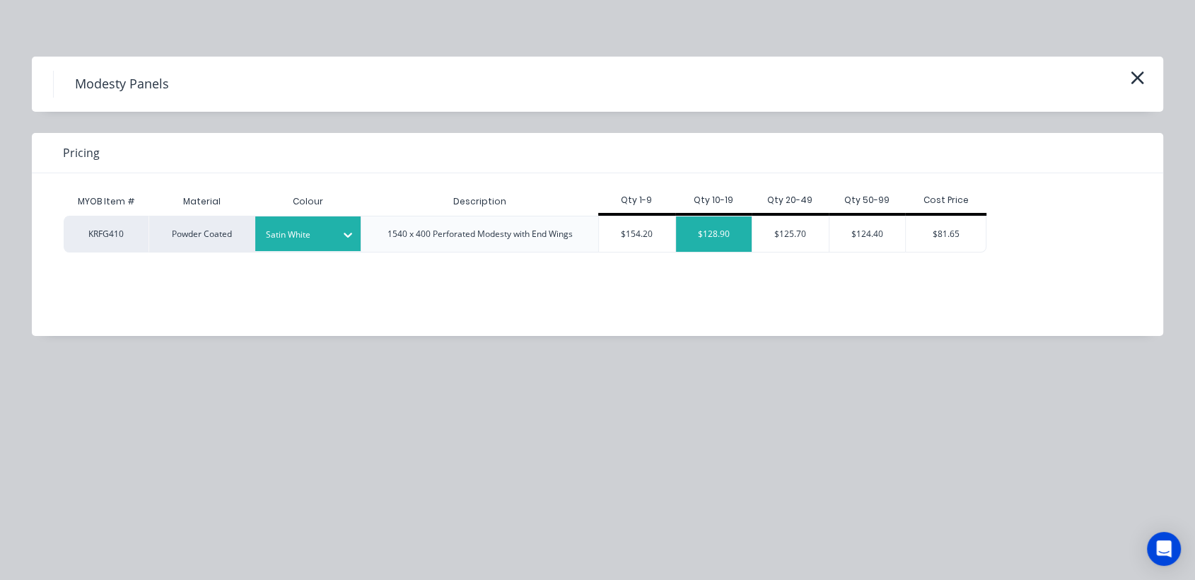
click at [723, 228] on div "$128.90" at bounding box center [714, 233] width 76 height 35
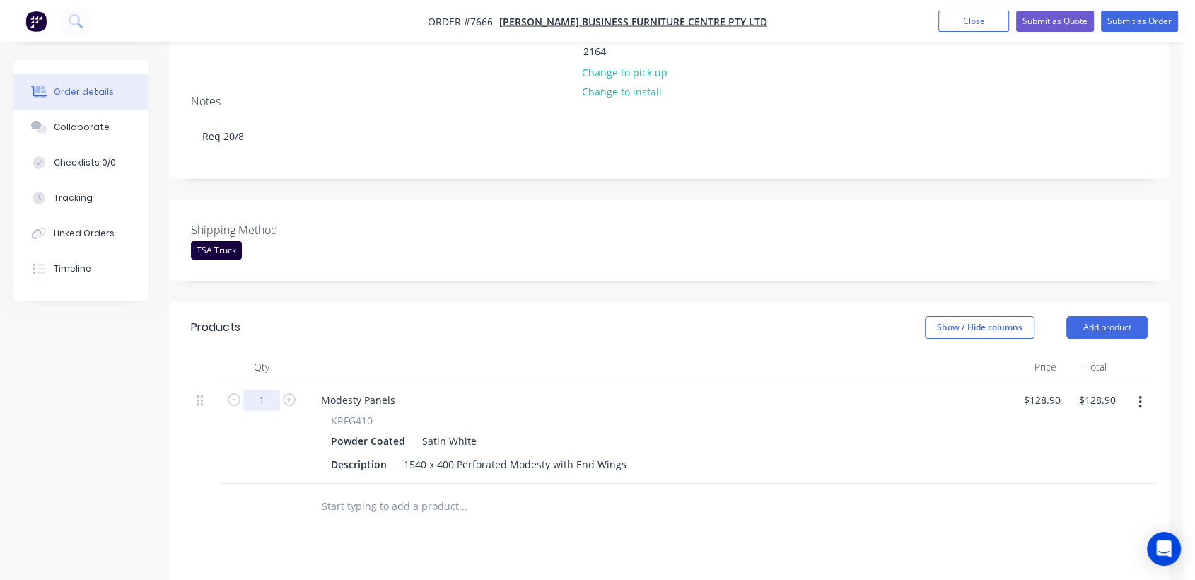
click at [275, 390] on input "1" at bounding box center [261, 400] width 37 height 21
type input "10"
type input "$1,289.00"
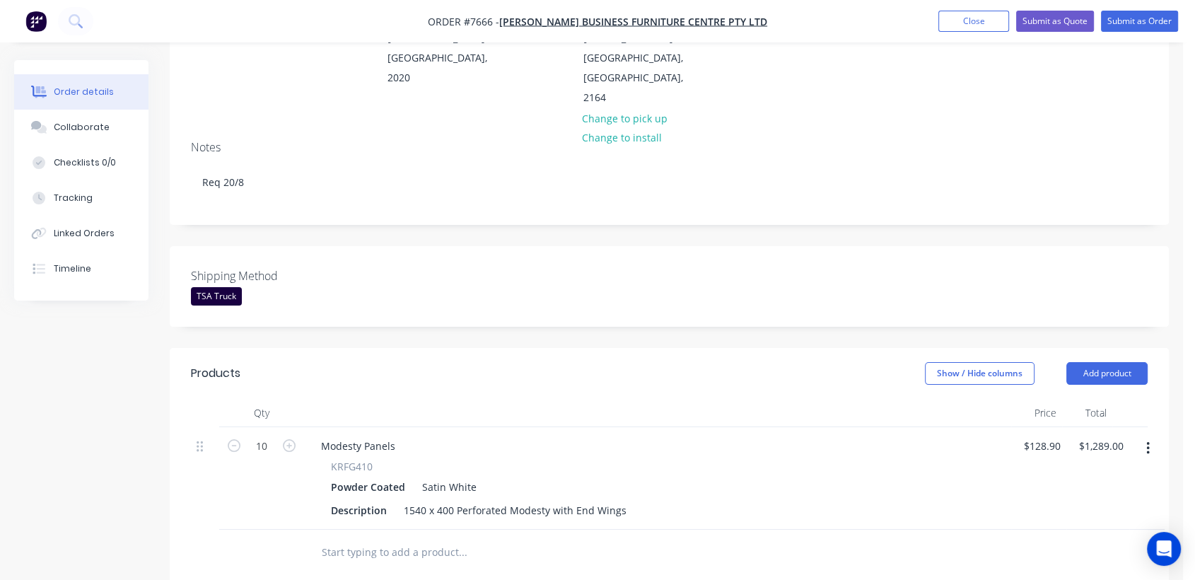
scroll to position [180, 0]
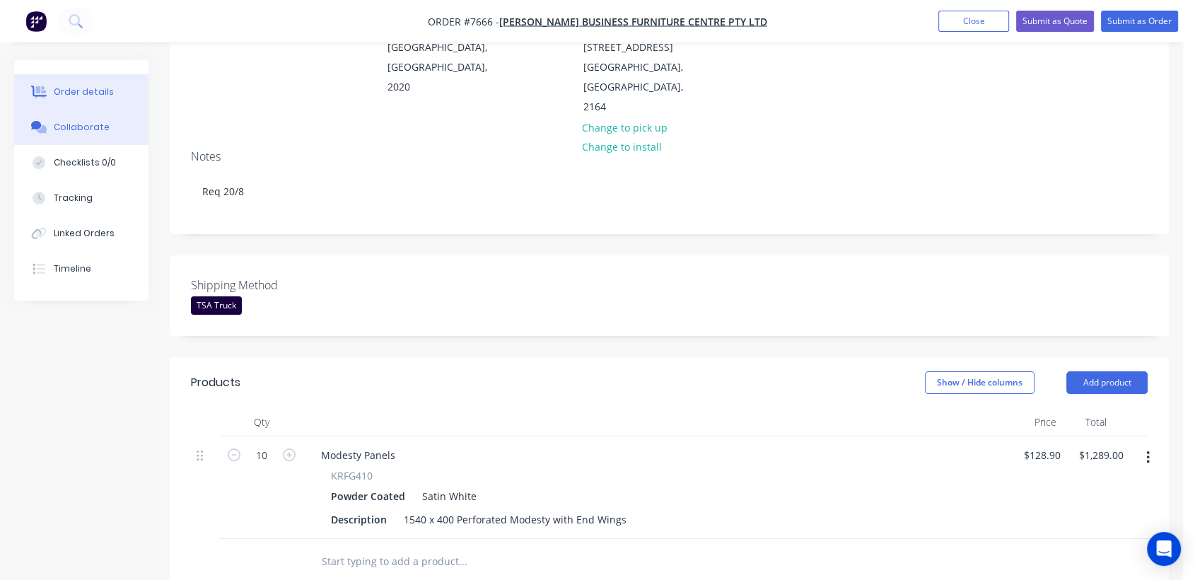
click at [100, 132] on div "Collaborate" at bounding box center [82, 127] width 56 height 13
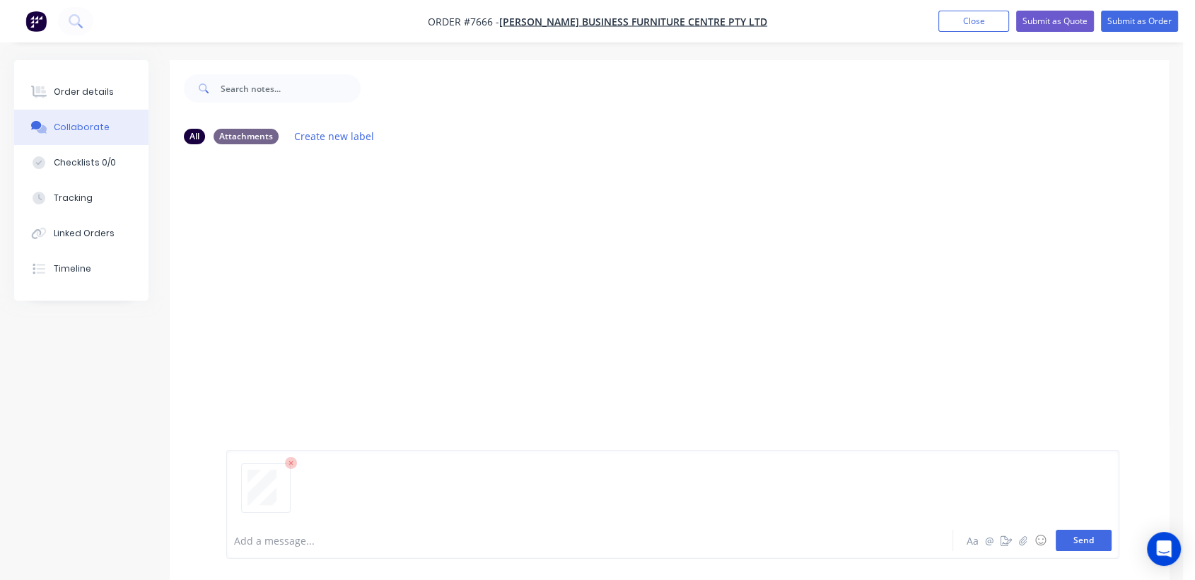
click at [1072, 539] on button "Send" at bounding box center [1084, 540] width 56 height 21
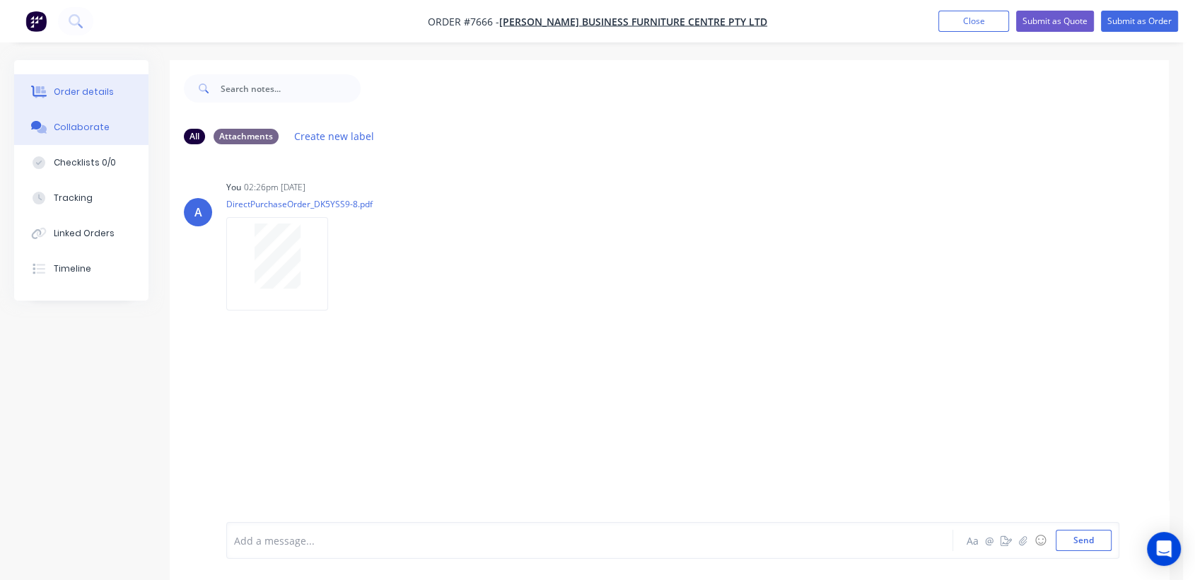
click at [71, 91] on div "Order details" at bounding box center [84, 92] width 60 height 13
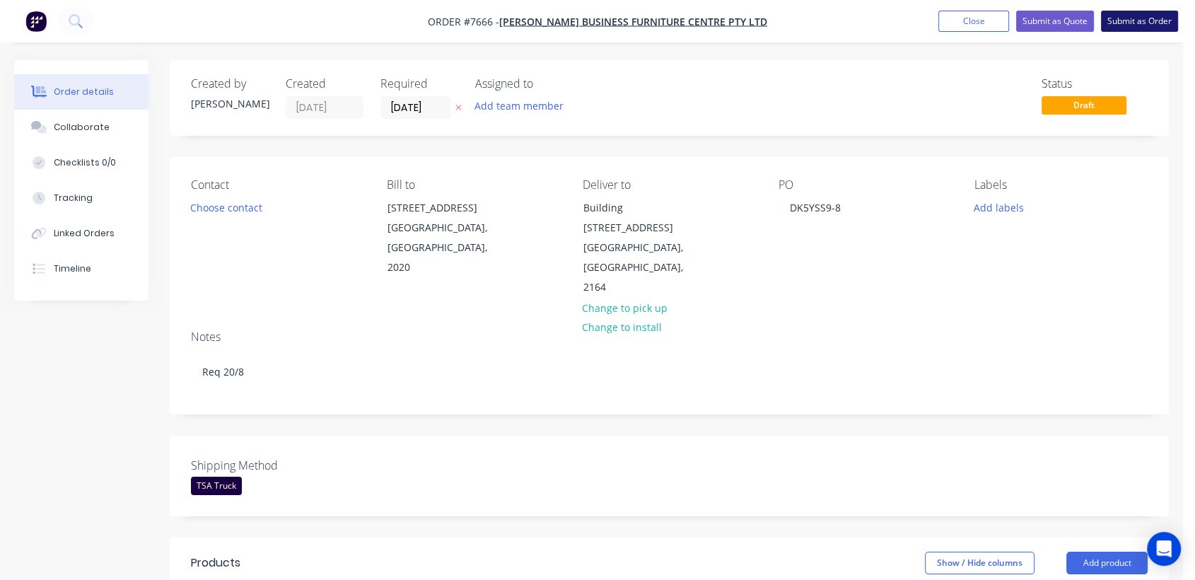
click at [1111, 21] on button "Submit as Order" at bounding box center [1139, 21] width 77 height 21
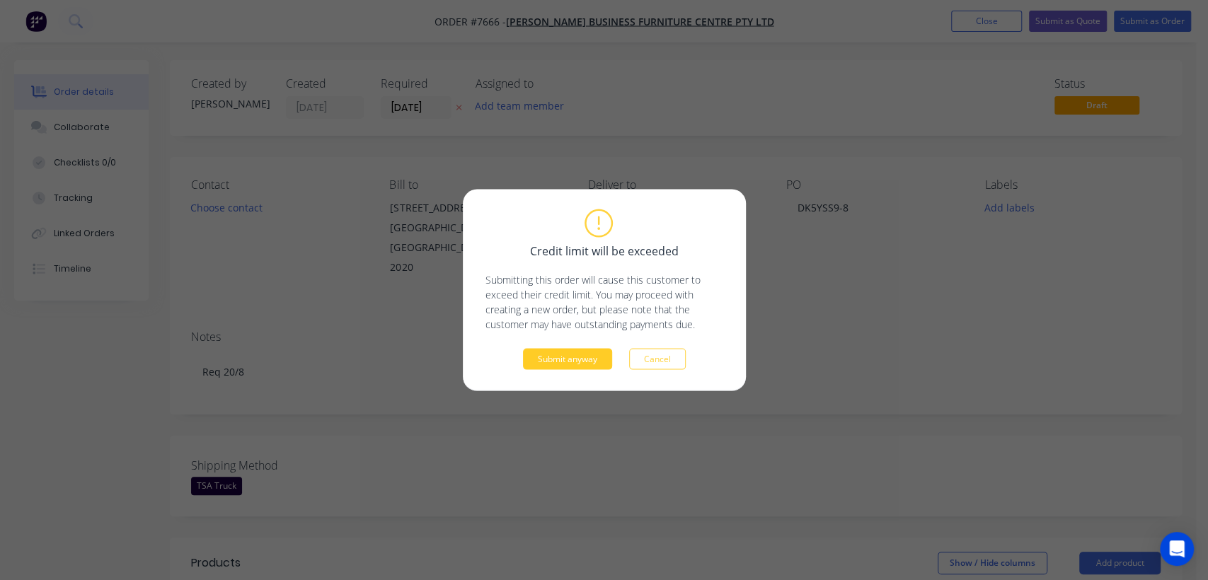
click at [557, 362] on button "Submit anyway" at bounding box center [567, 359] width 89 height 21
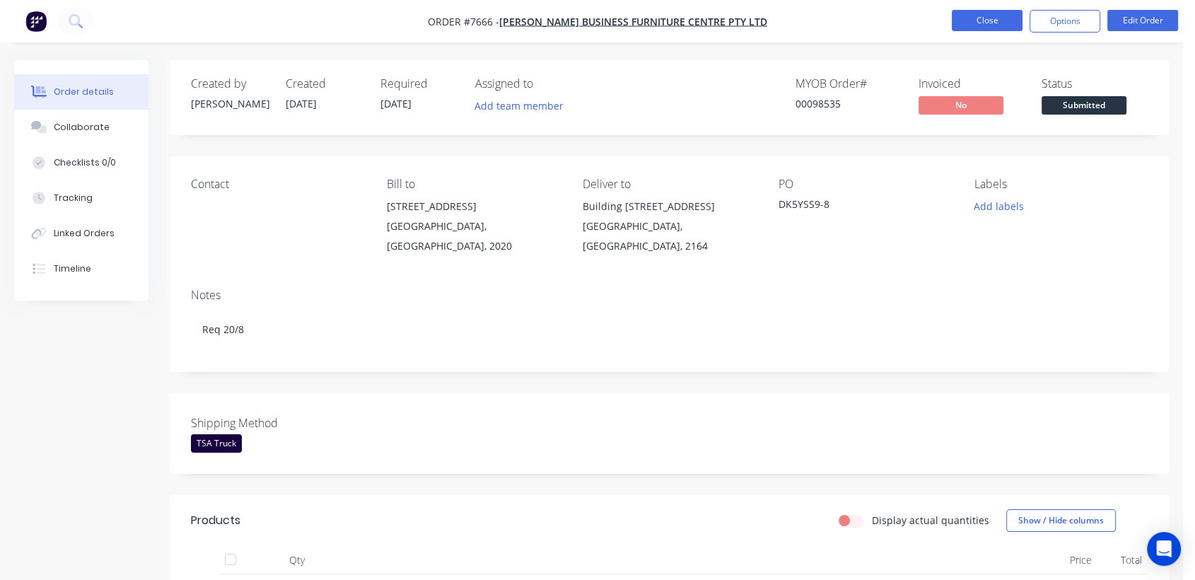
click at [998, 19] on button "Close" at bounding box center [987, 20] width 71 height 21
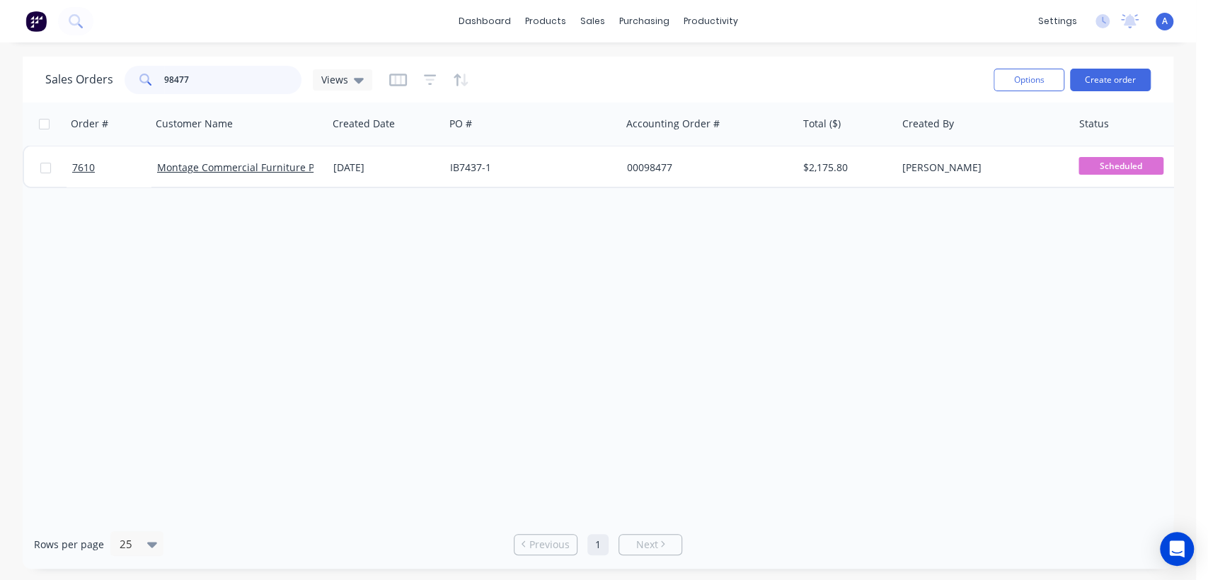
drag, startPoint x: 199, startPoint y: 72, endPoint x: 135, endPoint y: 77, distance: 64.6
click at [135, 77] on div "98477" at bounding box center [213, 80] width 177 height 28
click at [195, 72] on input "97437" at bounding box center [233, 80] width 138 height 28
drag, startPoint x: 195, startPoint y: 72, endPoint x: 152, endPoint y: 79, distance: 42.9
click at [154, 79] on div "97437" at bounding box center [213, 80] width 177 height 28
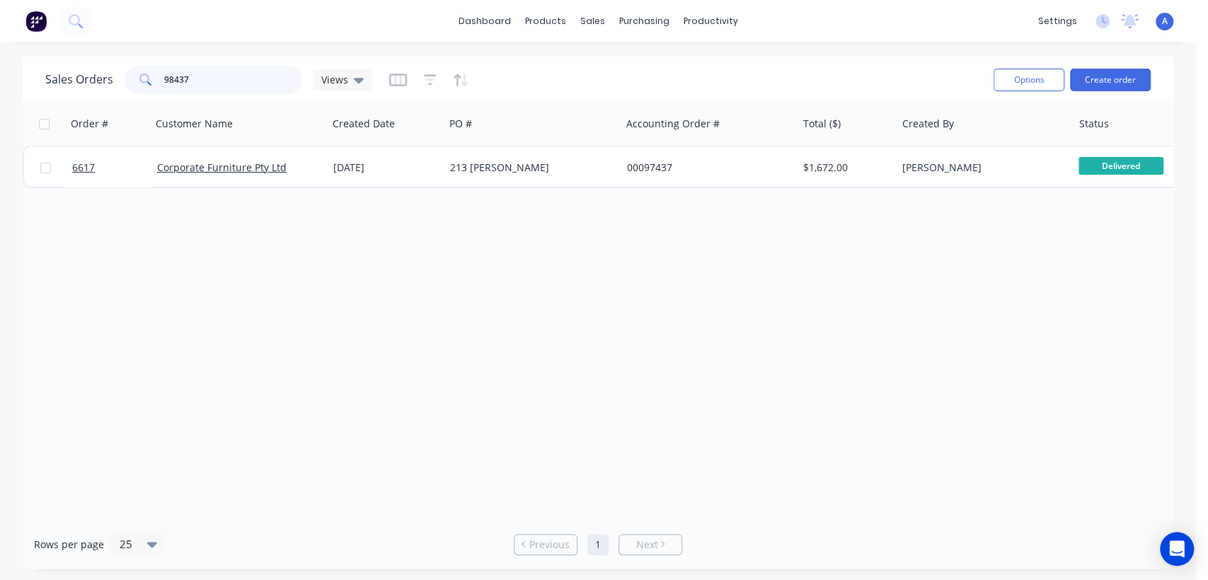
type input "98437"
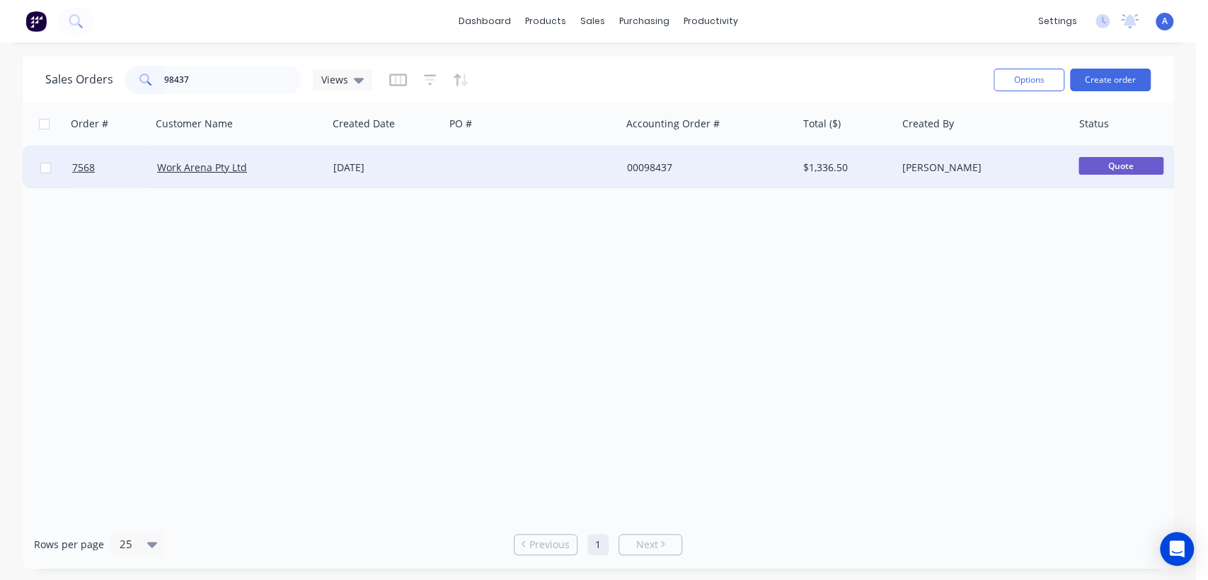
click at [554, 165] on div at bounding box center [532, 167] width 176 height 42
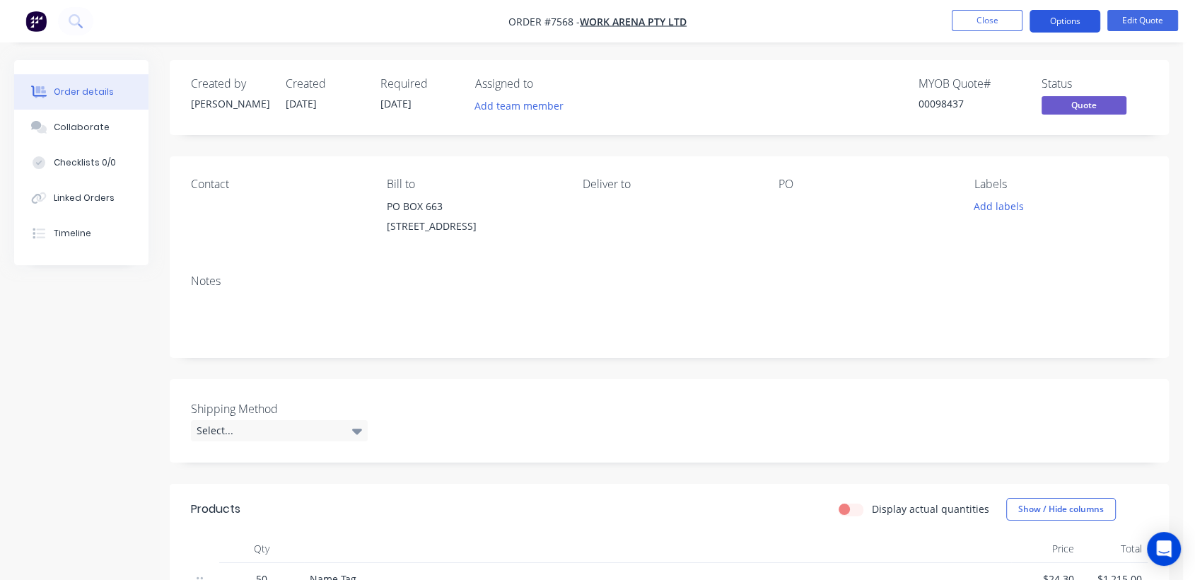
click at [1080, 16] on button "Options" at bounding box center [1065, 21] width 71 height 23
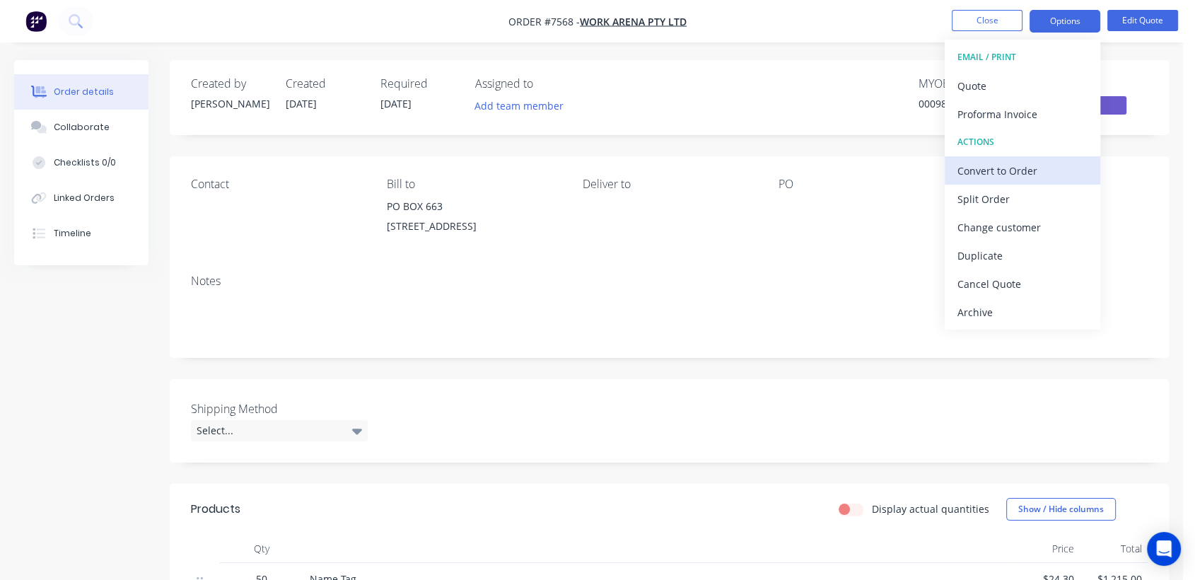
click at [992, 172] on div "Convert to Order" at bounding box center [1023, 171] width 130 height 21
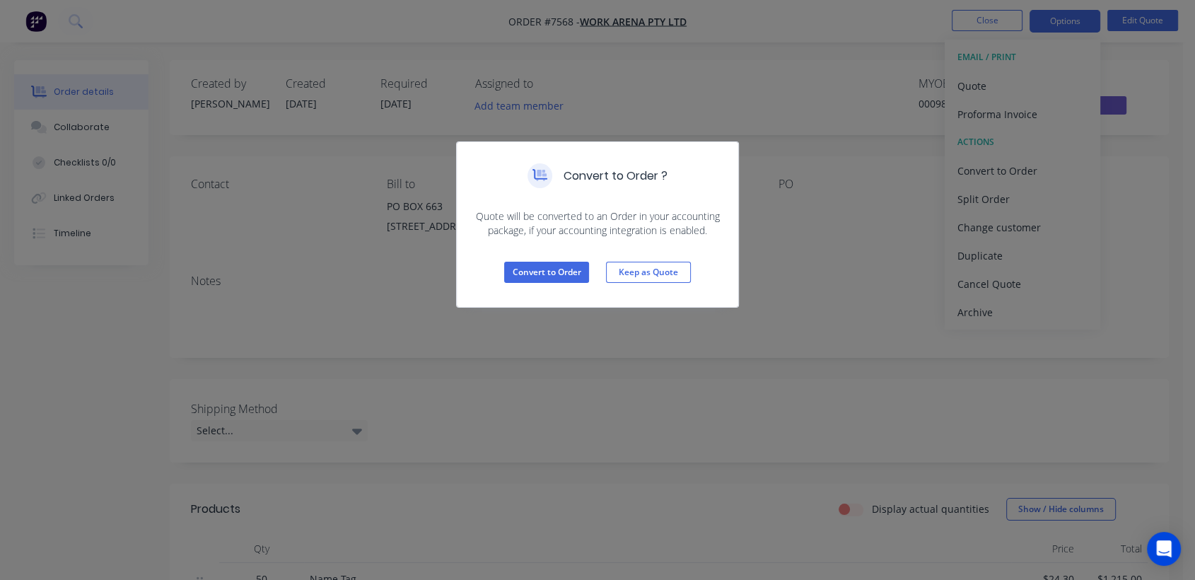
click at [551, 260] on div "Convert to Order Keep as Quote" at bounding box center [598, 272] width 282 height 69
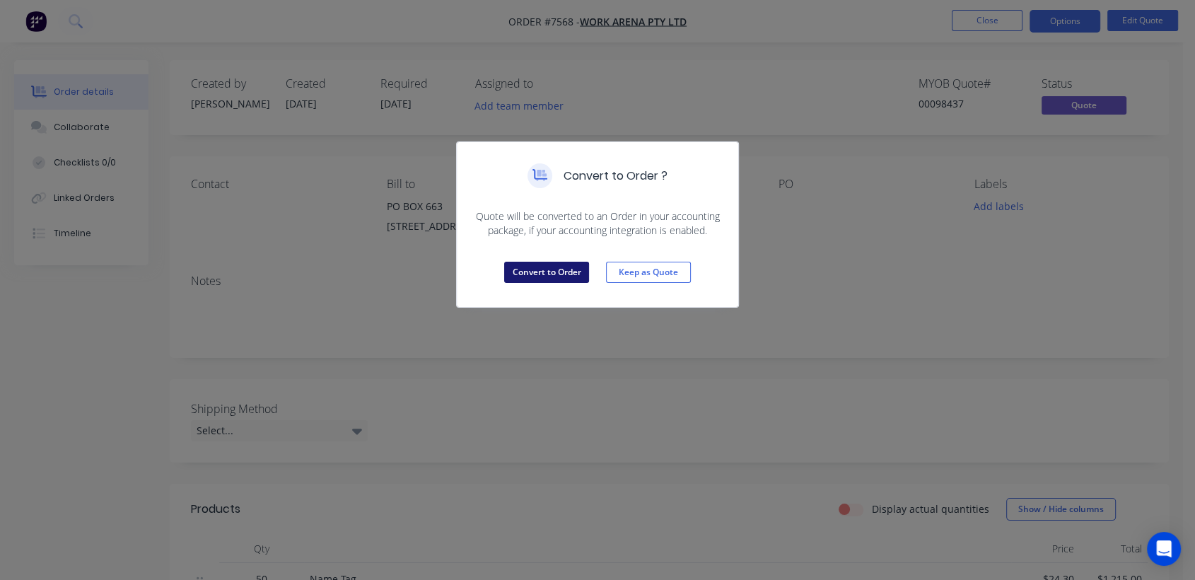
click at [554, 270] on button "Convert to Order" at bounding box center [546, 272] width 85 height 21
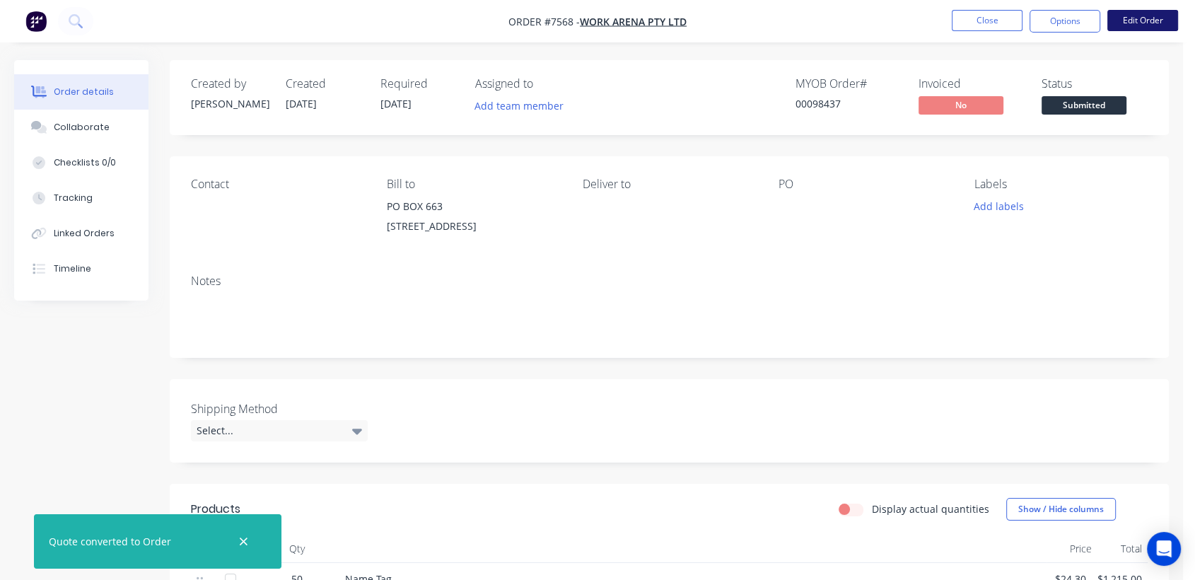
click at [1153, 16] on button "Edit Order" at bounding box center [1143, 20] width 71 height 21
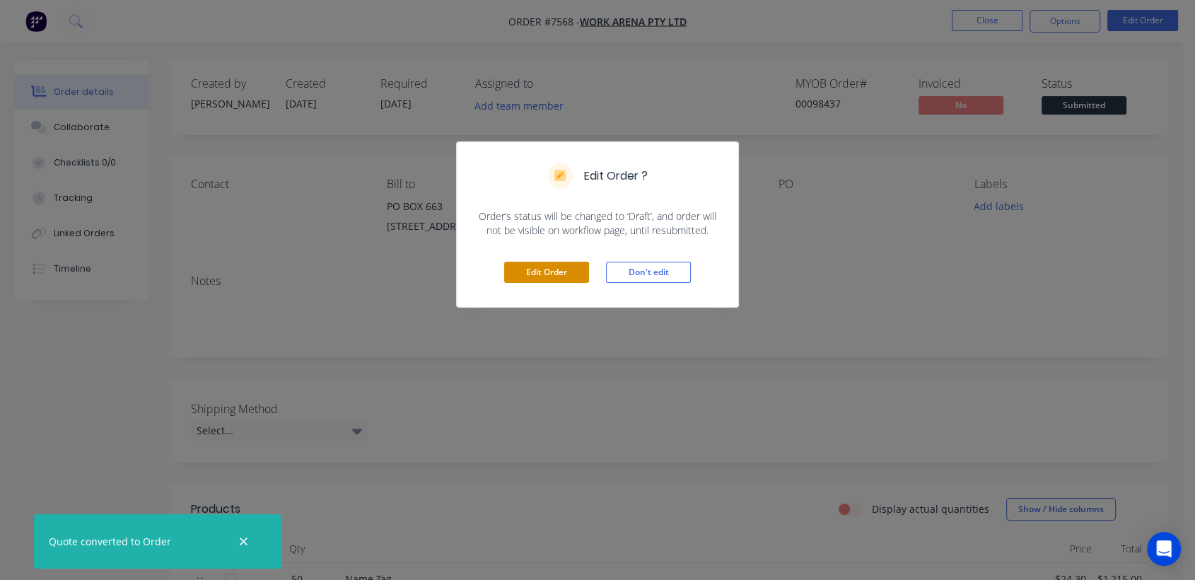
click at [564, 270] on button "Edit Order" at bounding box center [546, 272] width 85 height 21
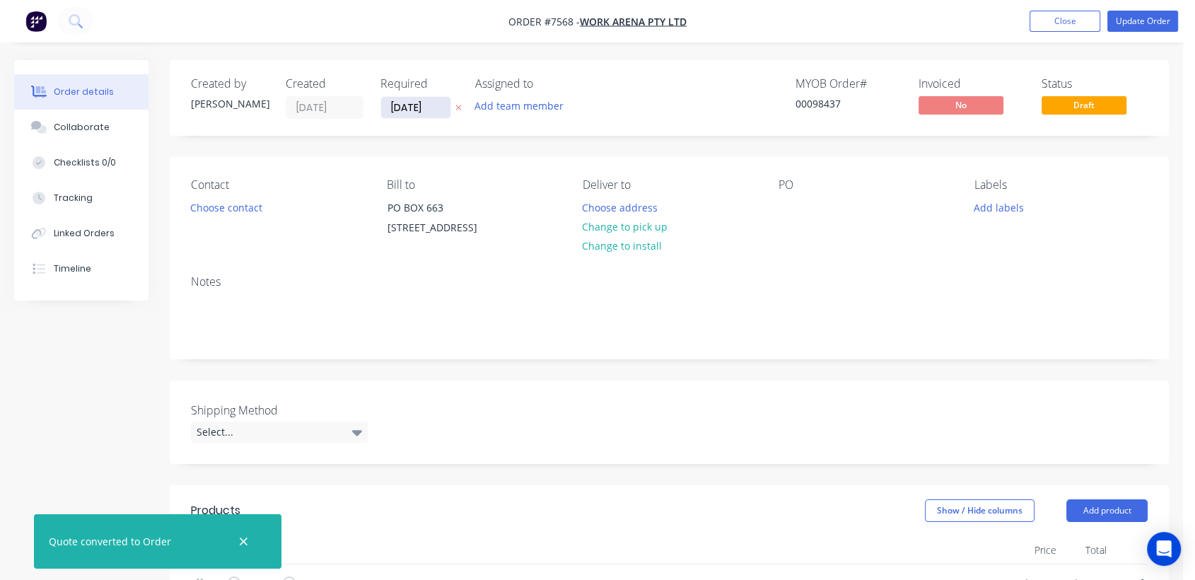
click at [444, 100] on input "[DATE]" at bounding box center [415, 107] width 69 height 21
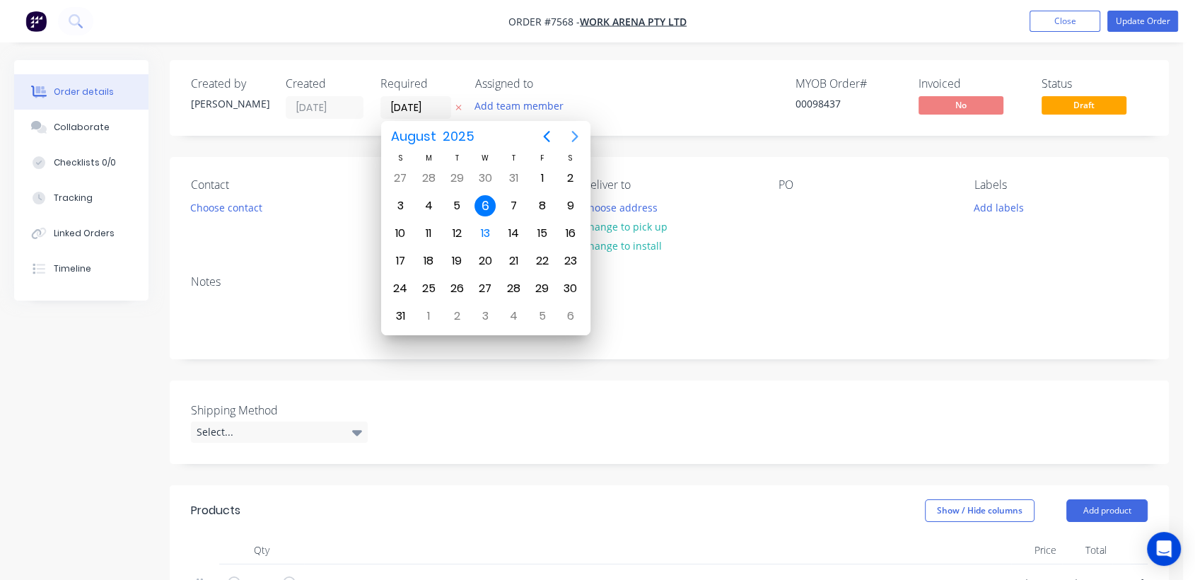
click at [573, 132] on icon "Next page" at bounding box center [575, 136] width 6 height 11
click at [478, 279] on div "31" at bounding box center [485, 288] width 21 height 21
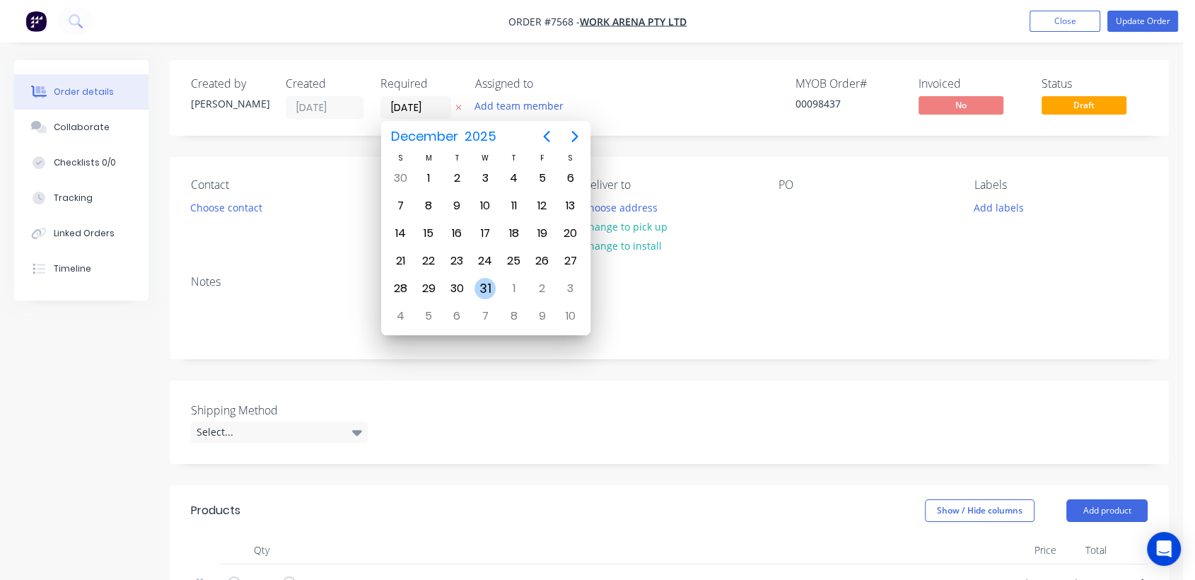
type input "[DATE]"
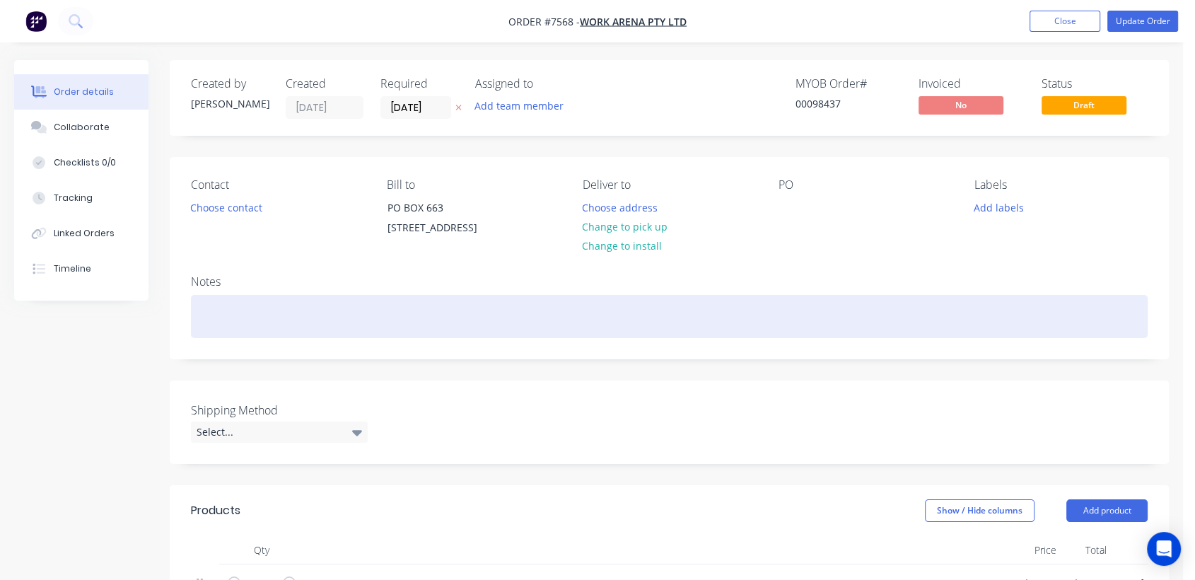
click at [238, 318] on div at bounding box center [669, 316] width 957 height 43
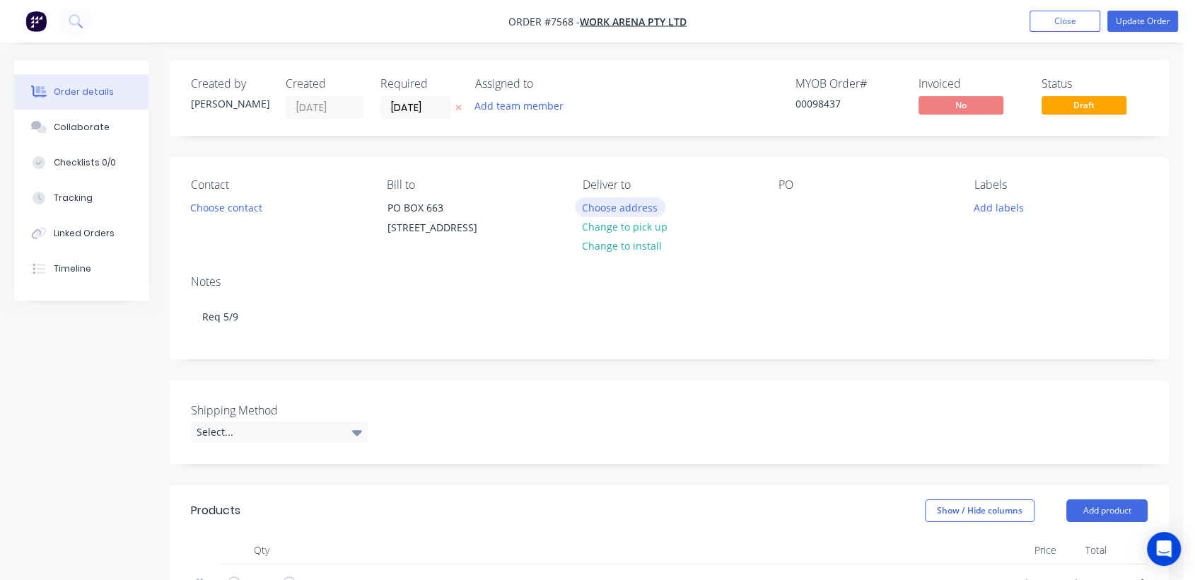
click at [593, 199] on button "Choose address" at bounding box center [620, 206] width 91 height 19
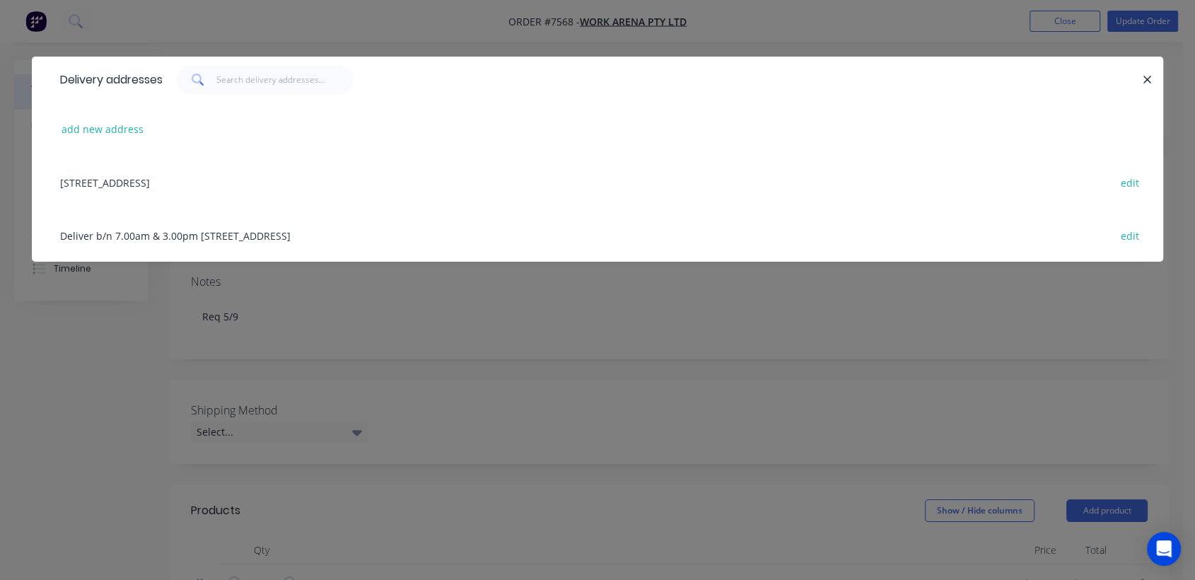
click at [191, 237] on div "Deliver b/n 7.00am & 3.00pm [STREET_ADDRESS] edit" at bounding box center [597, 235] width 1089 height 53
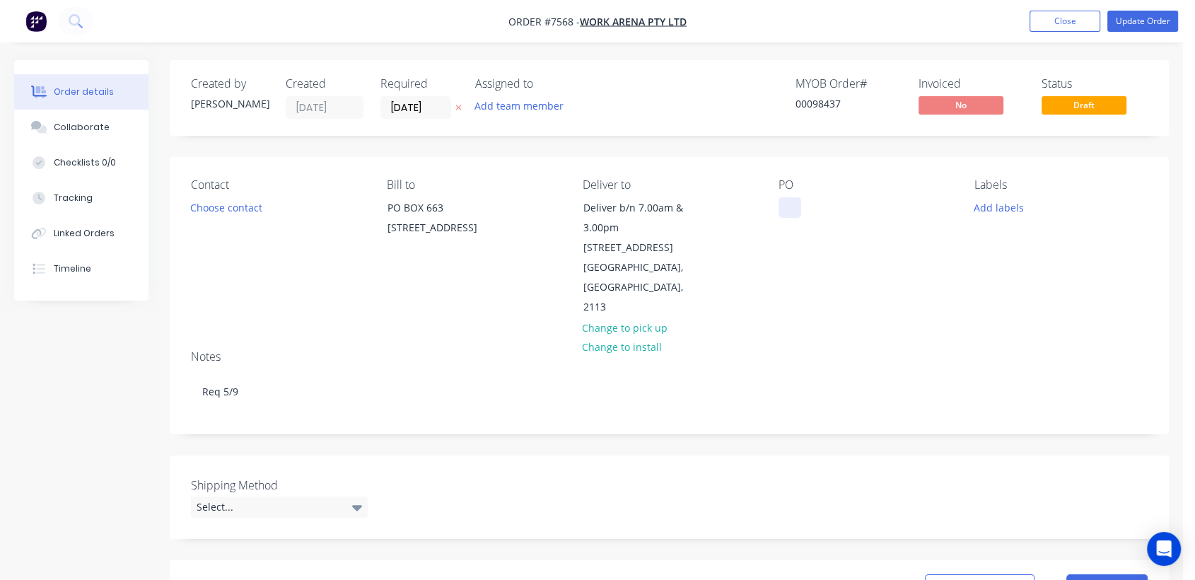
click at [789, 207] on div at bounding box center [790, 207] width 23 height 21
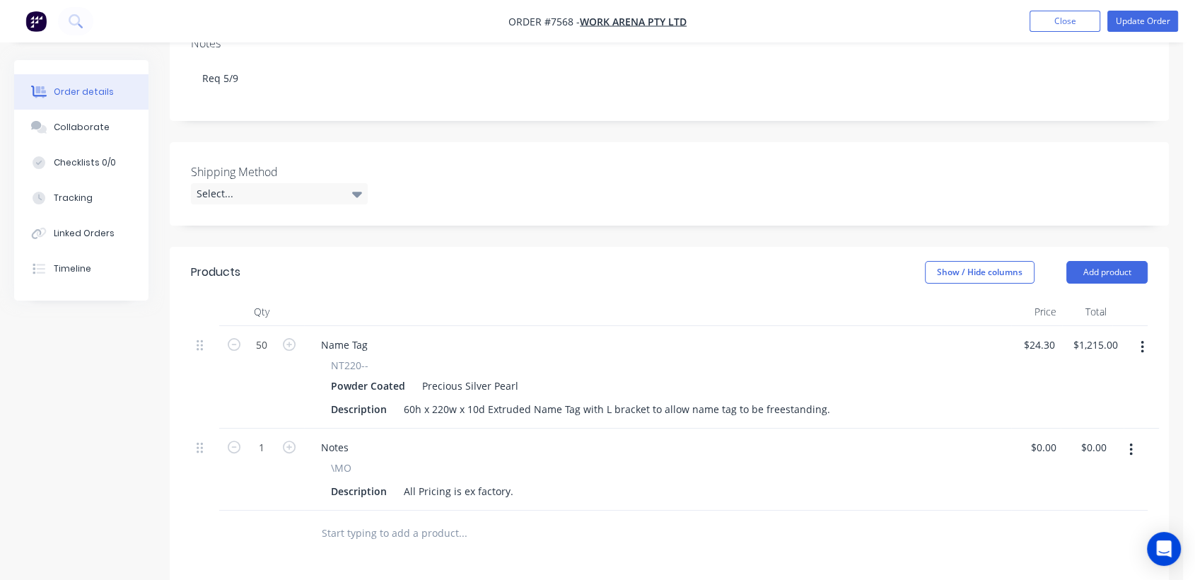
scroll to position [314, 0]
click at [337, 183] on div "Select..." at bounding box center [279, 193] width 177 height 21
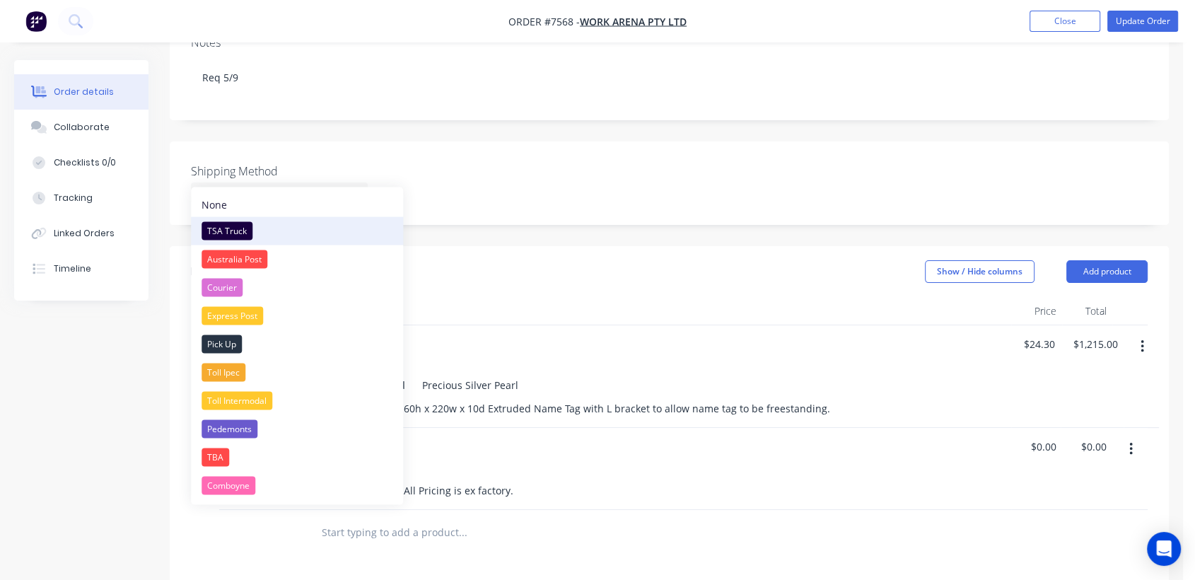
click at [241, 226] on div "TSA Truck" at bounding box center [227, 230] width 51 height 18
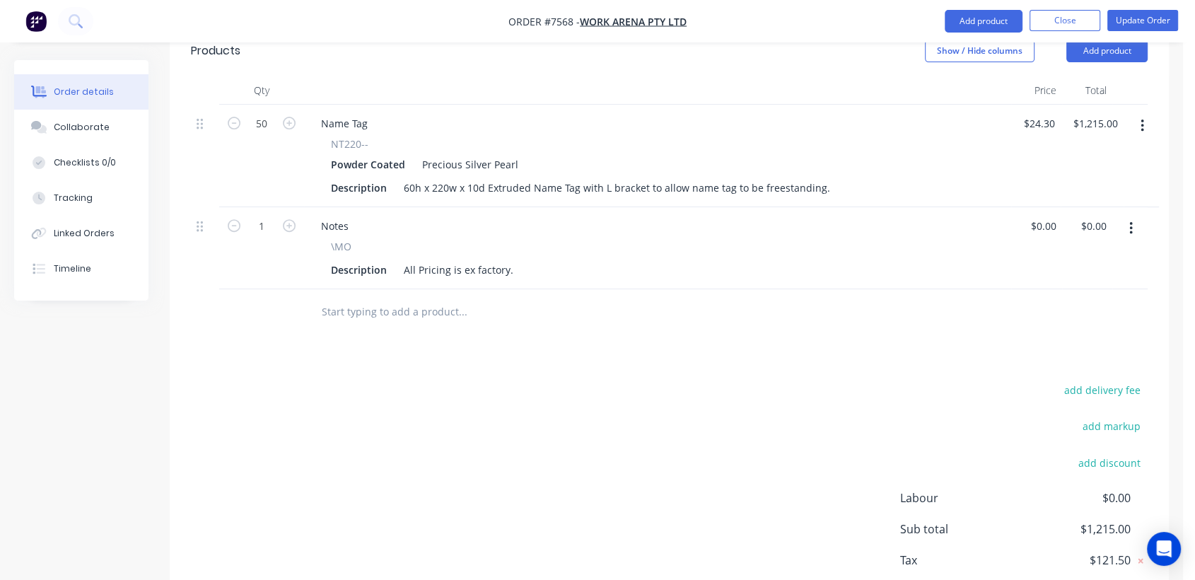
scroll to position [550, 0]
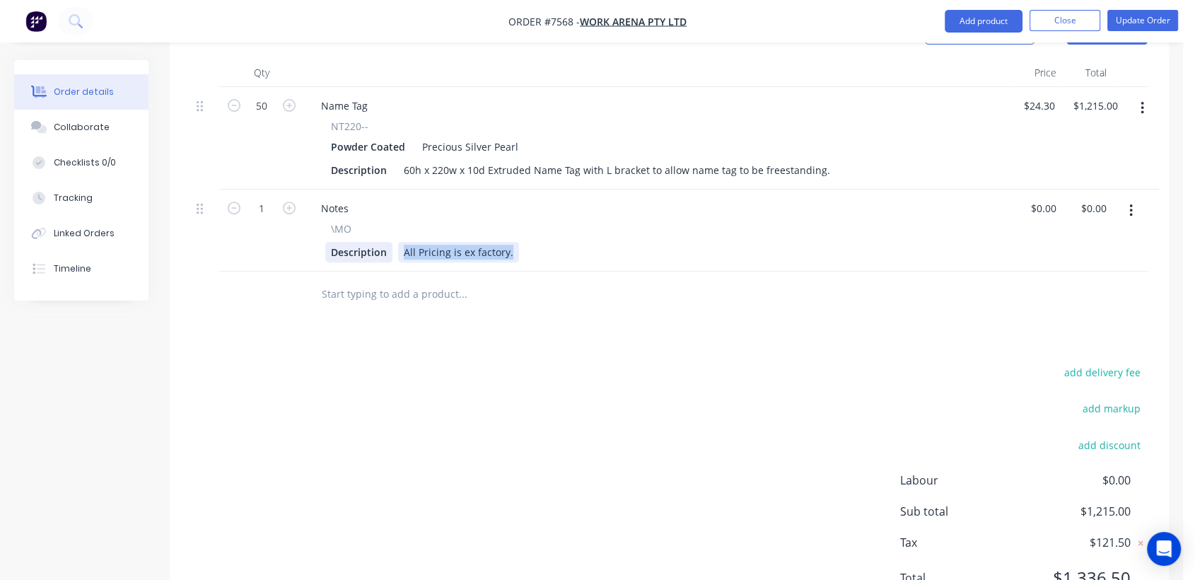
drag, startPoint x: 488, startPoint y: 233, endPoint x: 390, endPoint y: 228, distance: 97.8
click at [390, 242] on div "Description All Pricing is ex factory." at bounding box center [654, 252] width 659 height 21
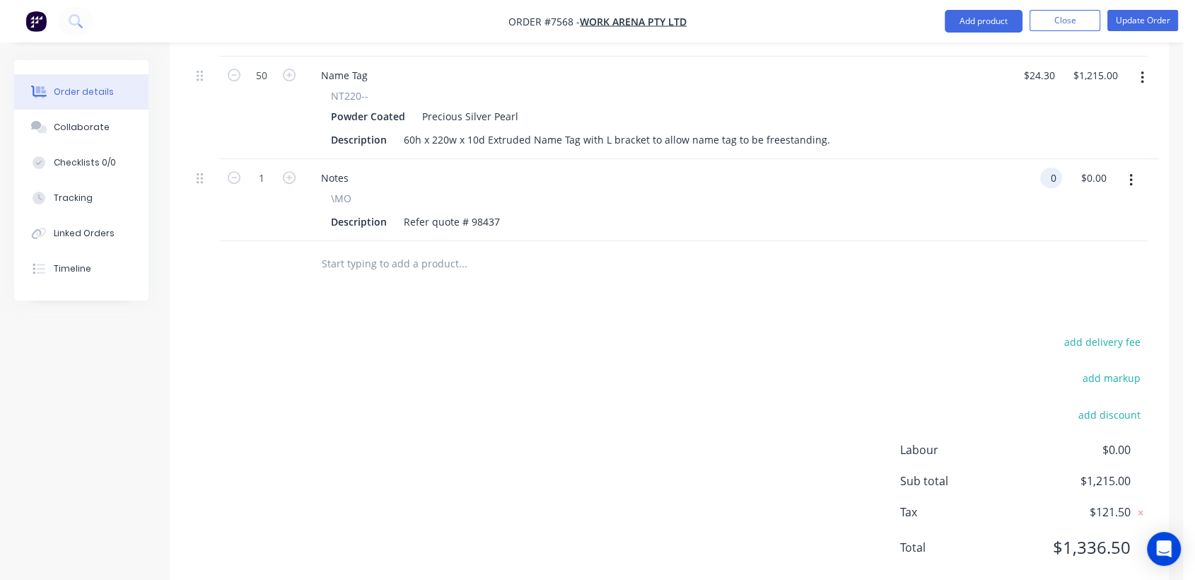
scroll to position [361, 0]
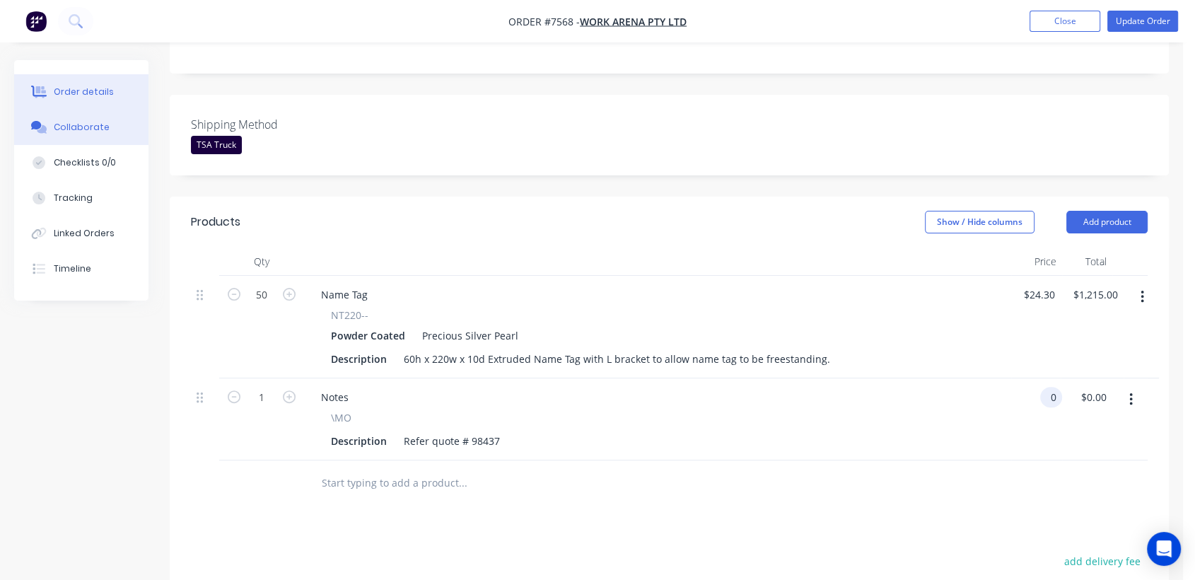
type input "$0.00"
click at [102, 126] on div "Collaborate" at bounding box center [82, 127] width 56 height 13
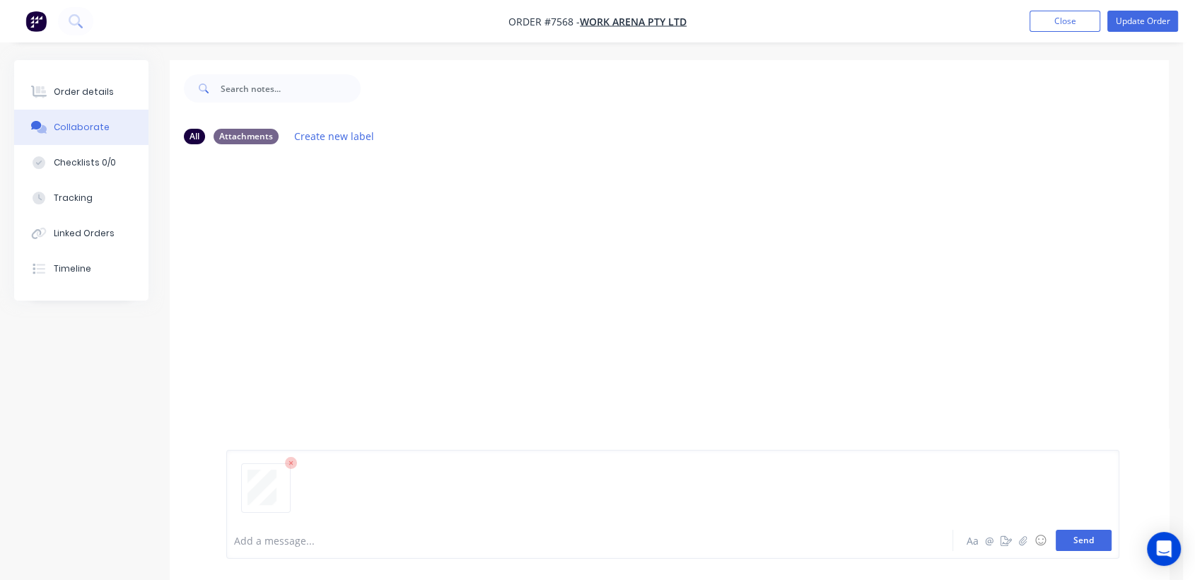
click at [1087, 535] on button "Send" at bounding box center [1084, 540] width 56 height 21
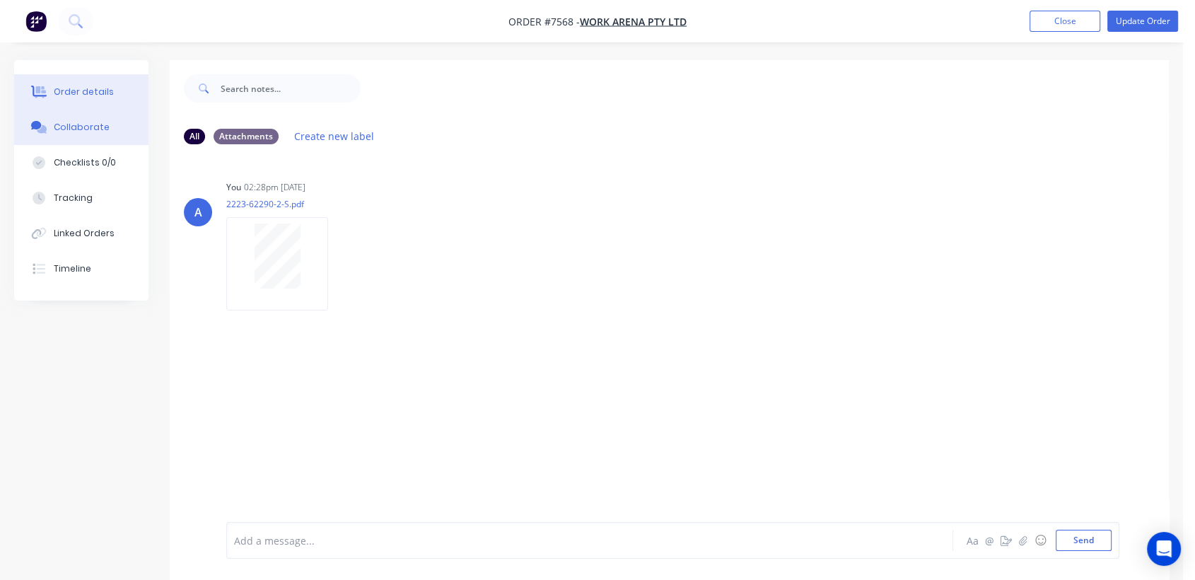
click at [104, 86] on div "Order details" at bounding box center [84, 92] width 60 height 13
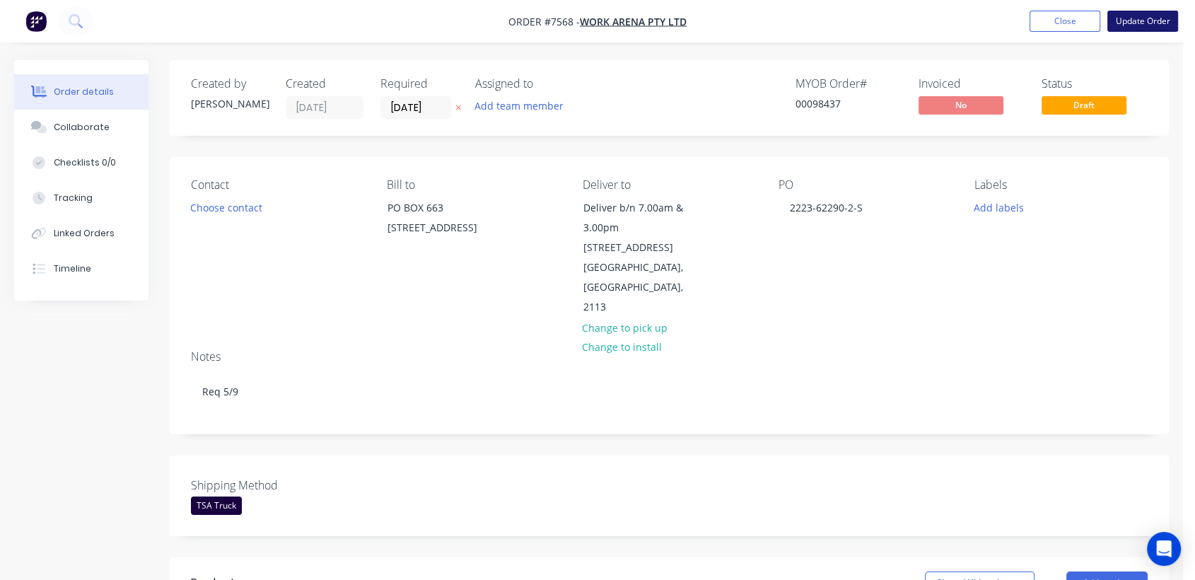
click at [1134, 25] on button "Update Order" at bounding box center [1143, 21] width 71 height 21
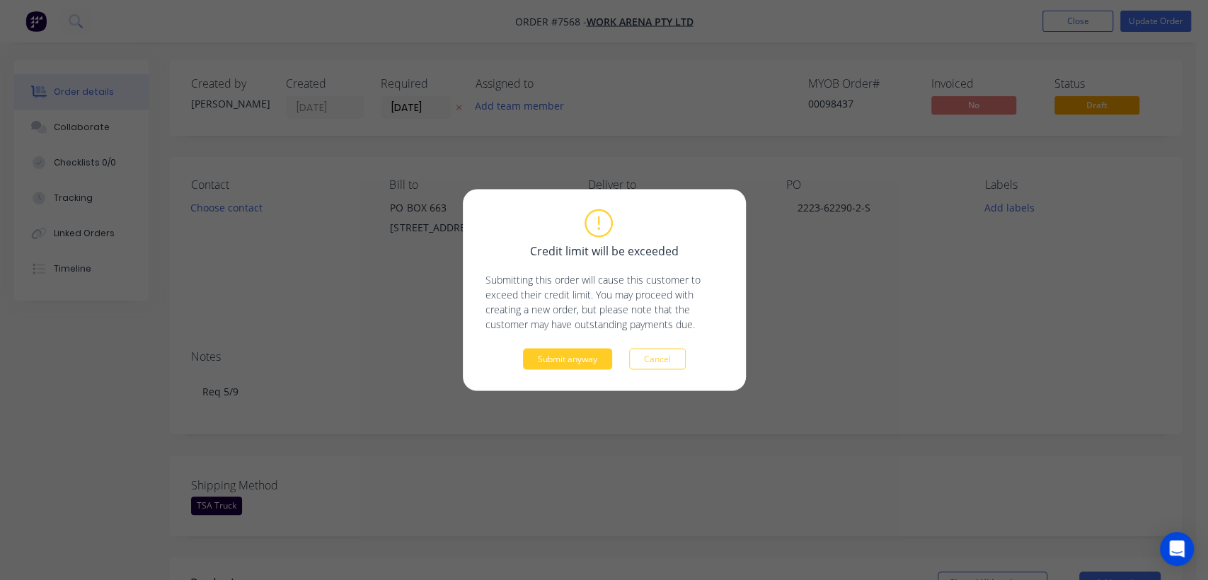
click at [574, 349] on button "Submit anyway" at bounding box center [567, 359] width 89 height 21
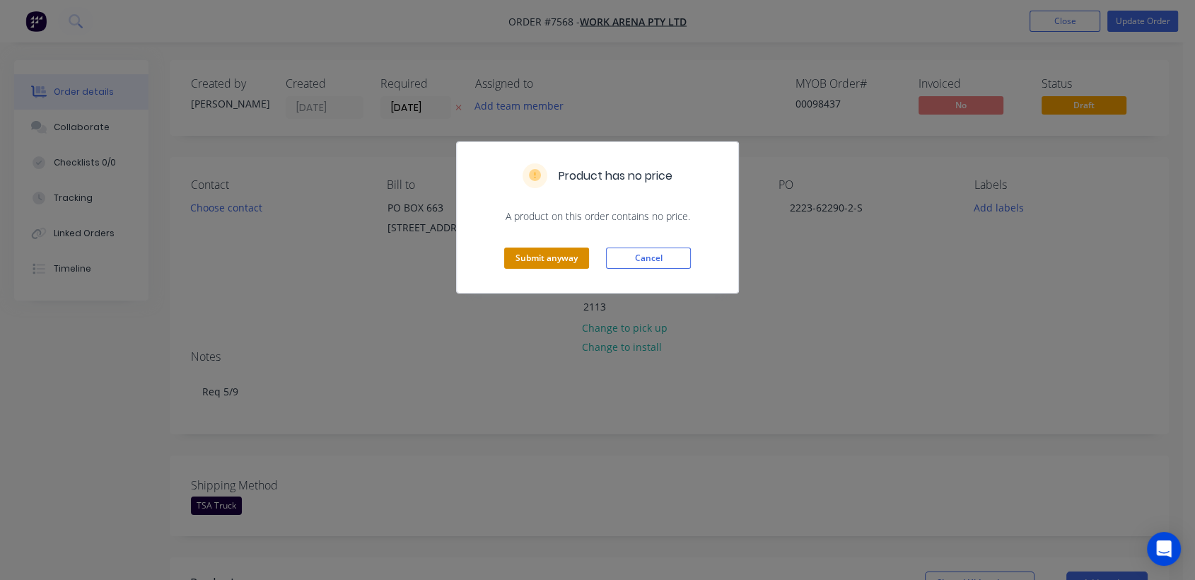
click at [528, 265] on button "Submit anyway" at bounding box center [546, 258] width 85 height 21
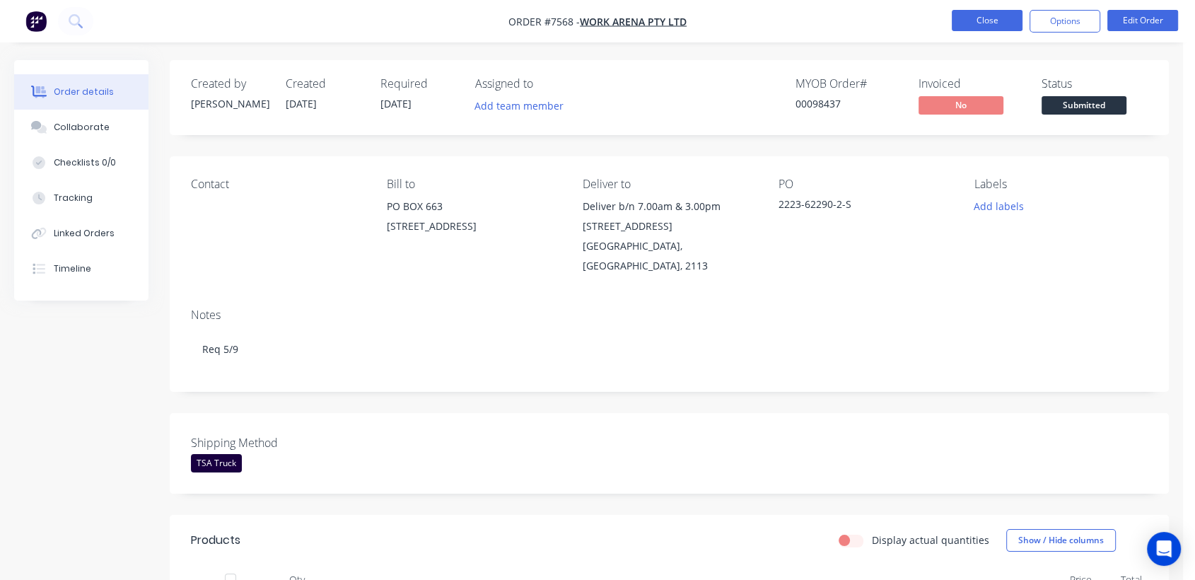
click at [983, 24] on button "Close" at bounding box center [987, 20] width 71 height 21
